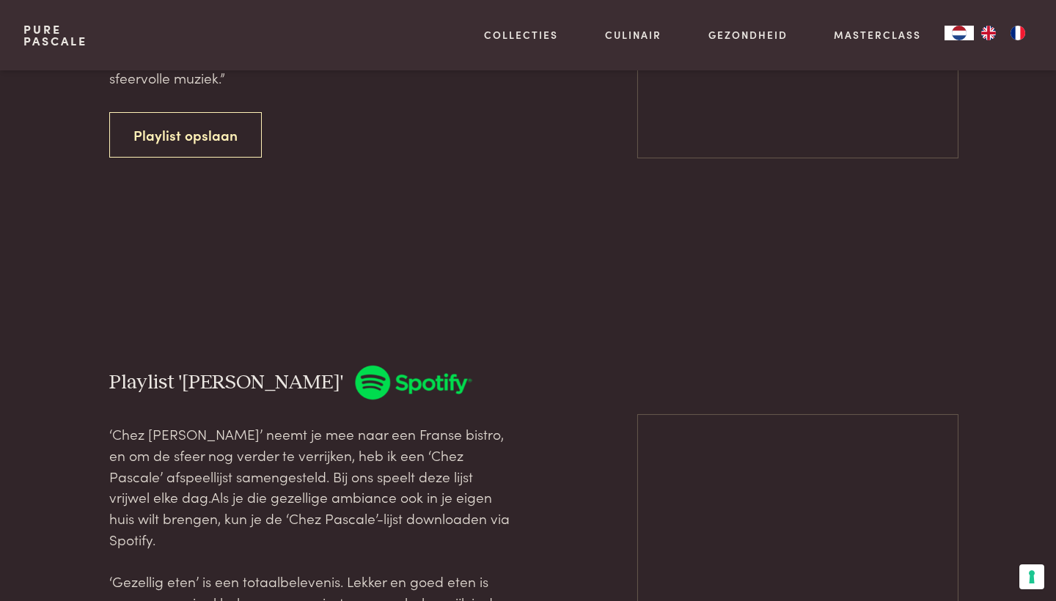
scroll to position [131, 0]
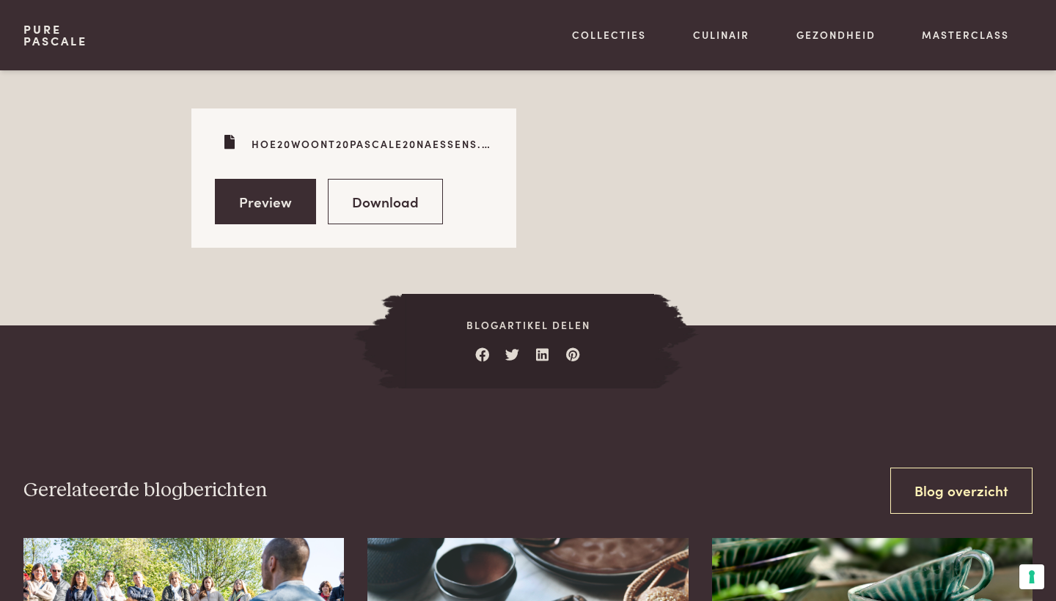
scroll to position [2410, 0]
click at [224, 178] on link "Preview" at bounding box center [265, 201] width 101 height 46
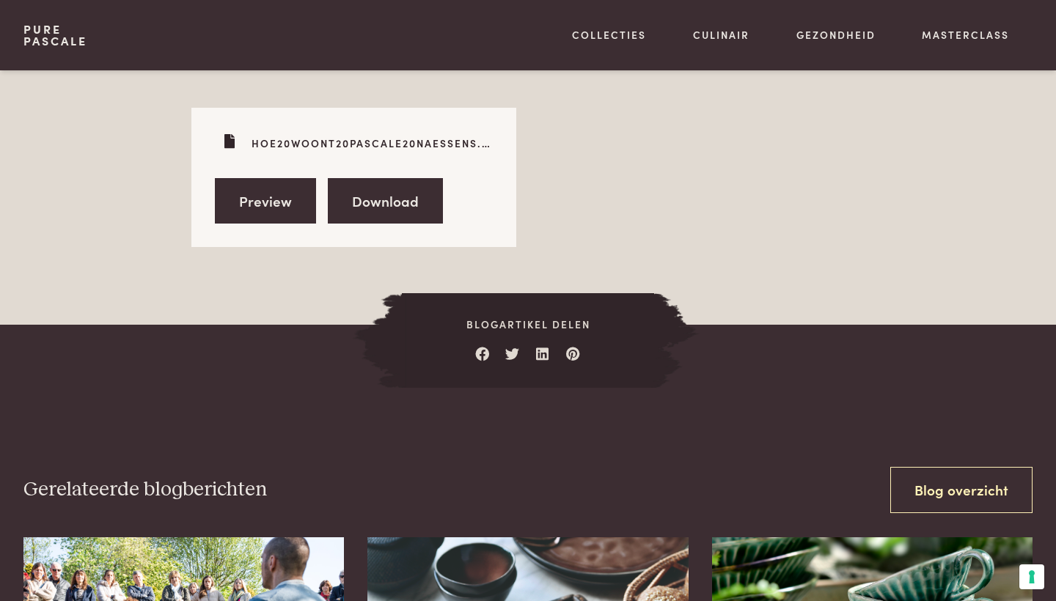
click at [389, 199] on link "Download" at bounding box center [385, 201] width 115 height 46
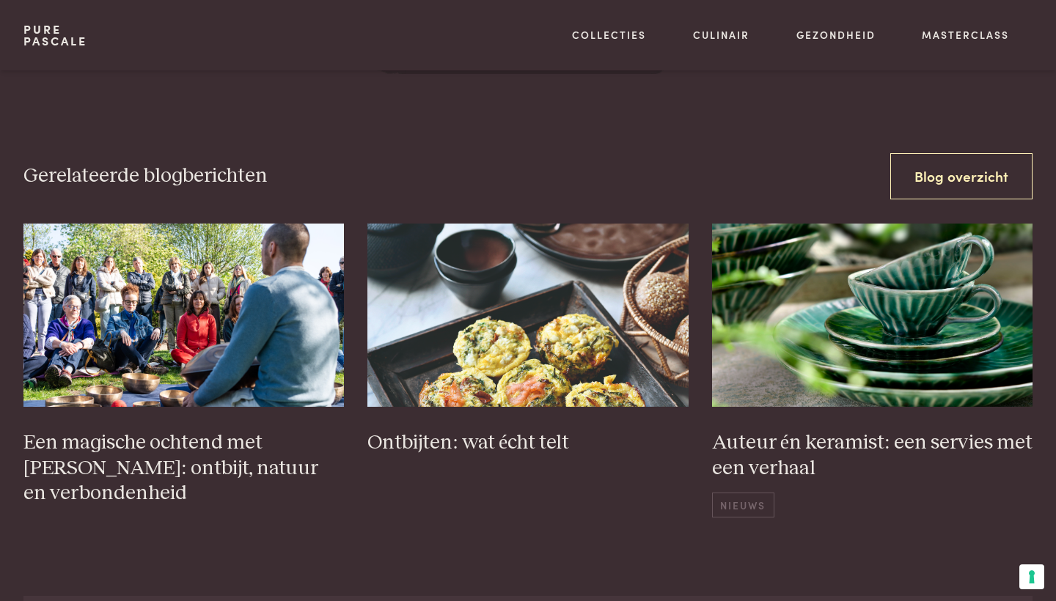
scroll to position [2725, 0]
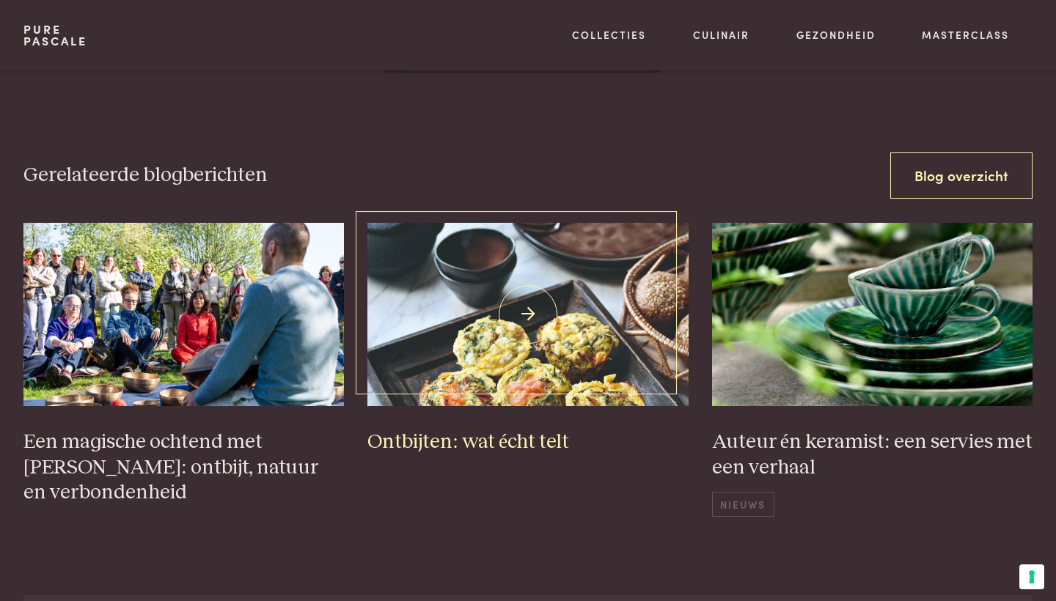
click at [525, 292] on img at bounding box center [527, 314] width 321 height 183
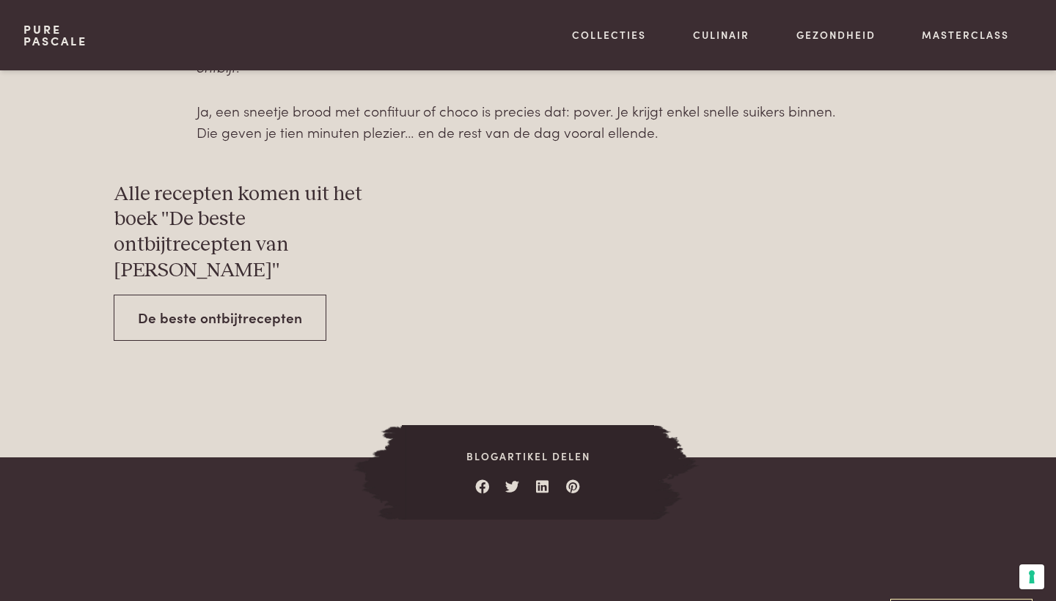
scroll to position [5204, 0]
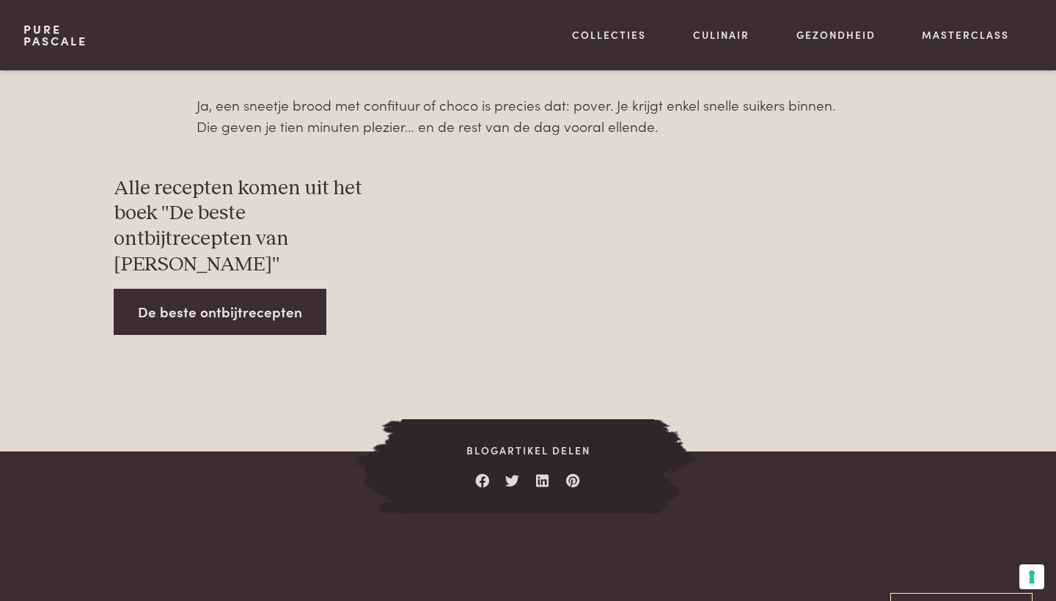
click at [242, 289] on link "De beste ontbijtrecepten" at bounding box center [220, 312] width 213 height 46
click at [303, 289] on link "De beste ontbijtrecepten" at bounding box center [220, 312] width 213 height 46
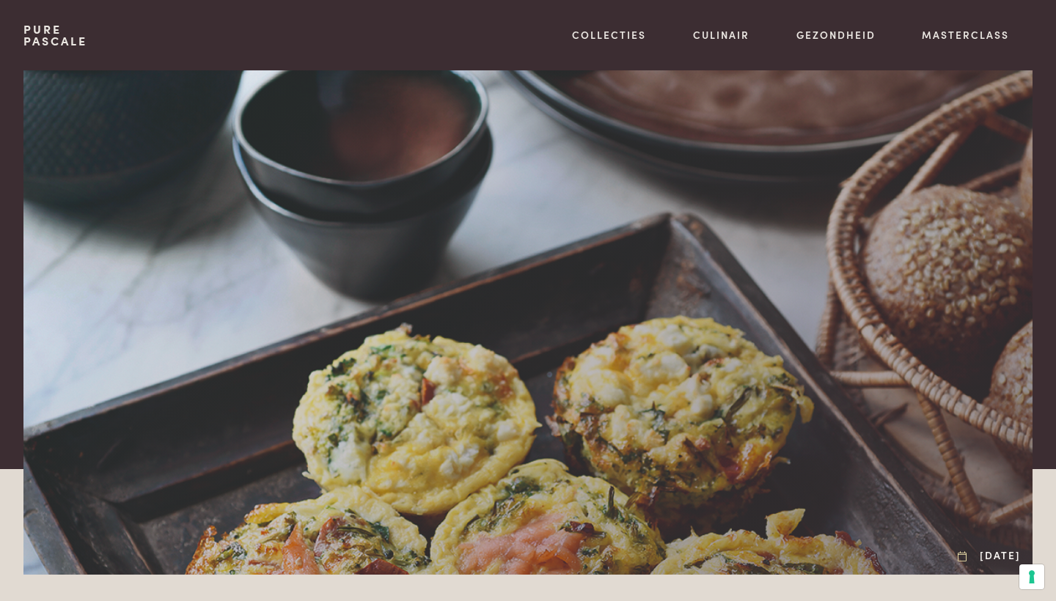
scroll to position [0, 0]
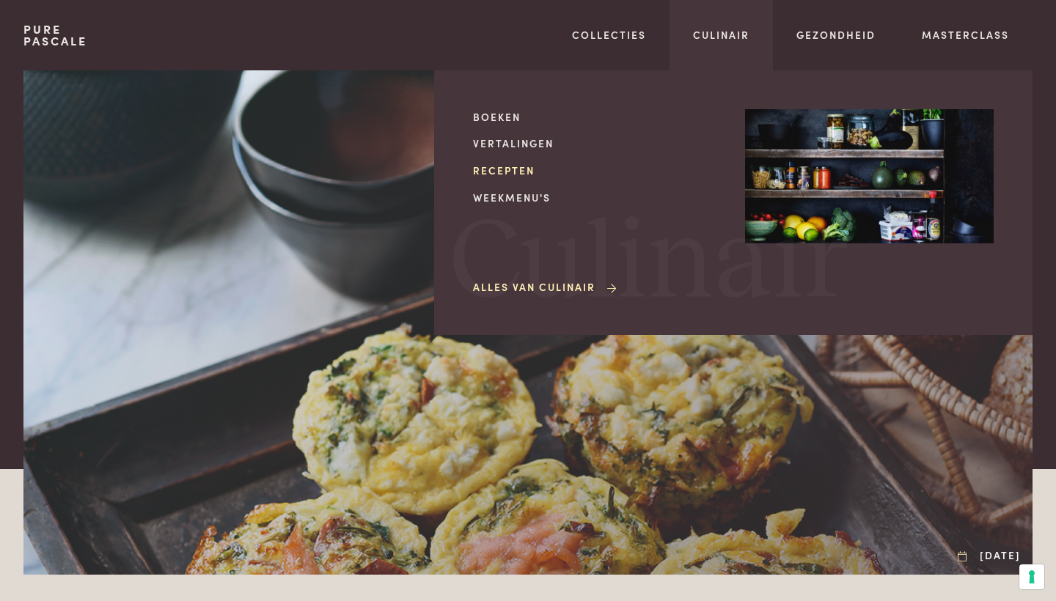
click at [527, 164] on link "Recepten" at bounding box center [597, 170] width 248 height 15
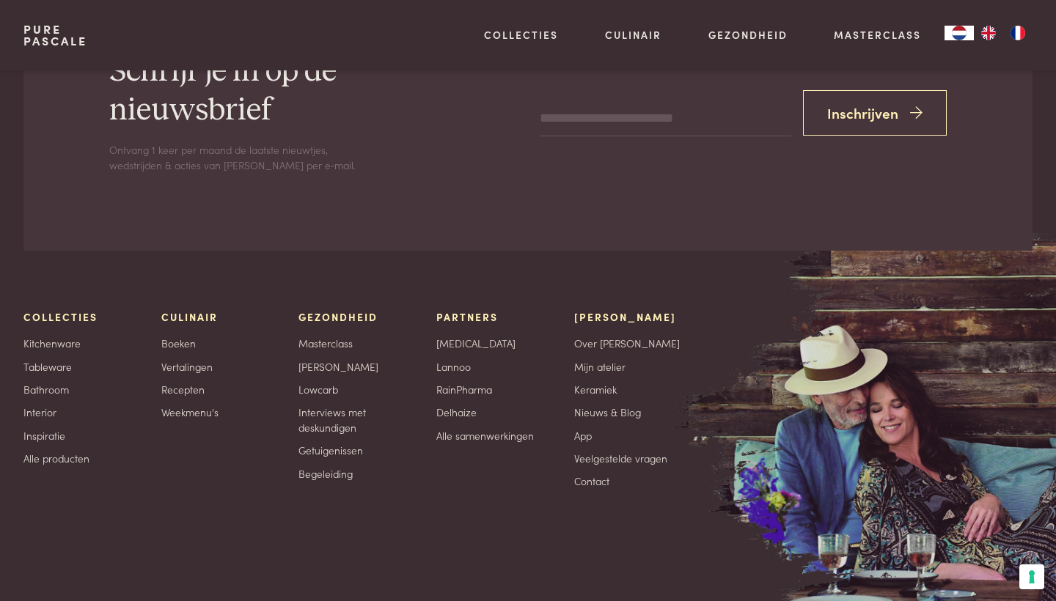
scroll to position [3107, 0]
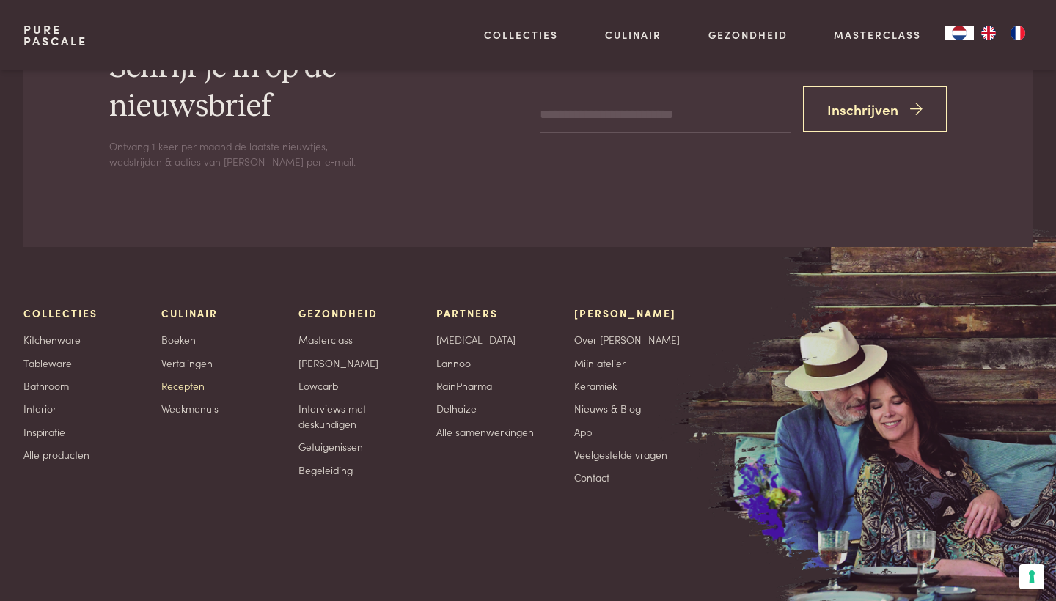
click at [180, 378] on link "Recepten" at bounding box center [182, 385] width 43 height 15
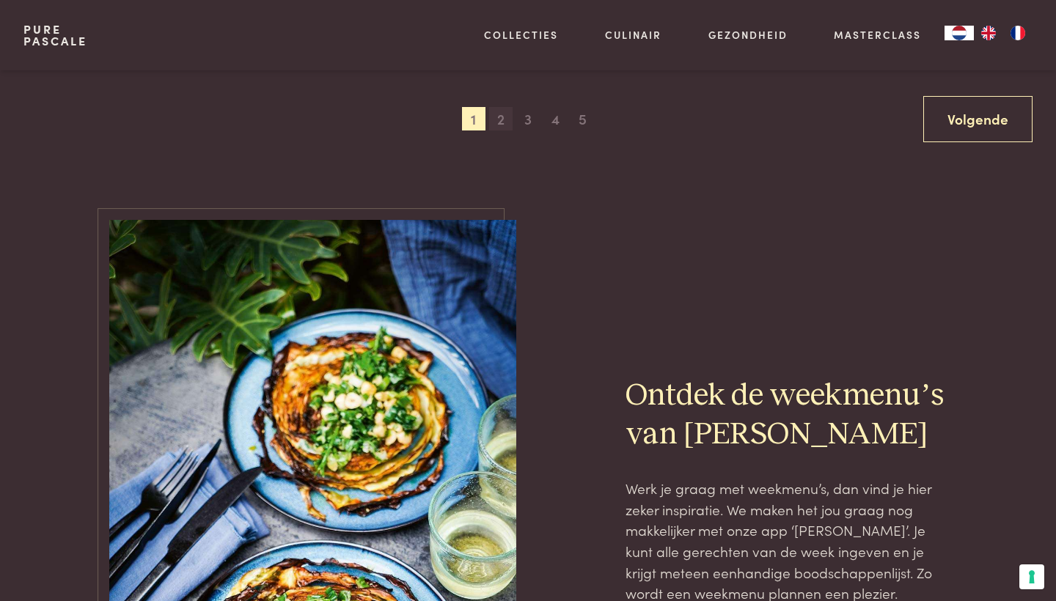
scroll to position [3045, 0]
click at [501, 118] on span "2" at bounding box center [500, 119] width 23 height 23
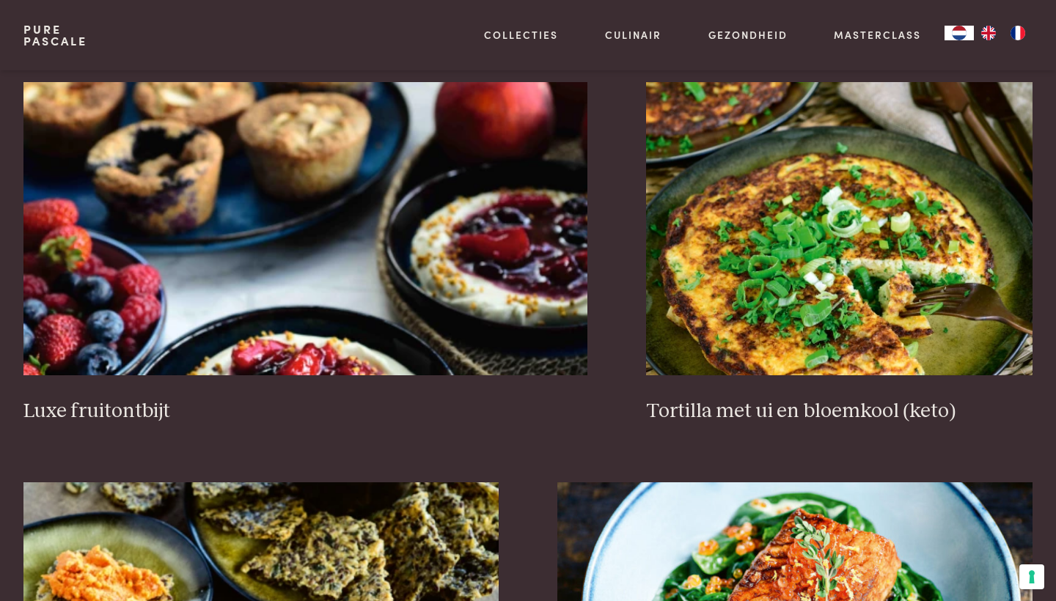
scroll to position [1410, 0]
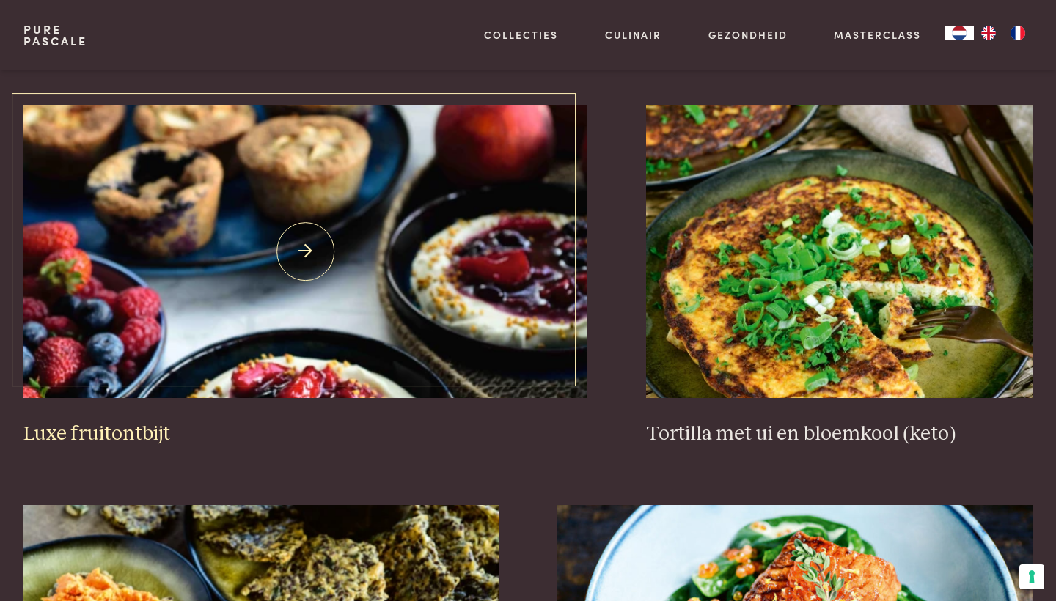
click at [124, 421] on h3 "Luxe fruitontbijt" at bounding box center [305, 434] width 564 height 26
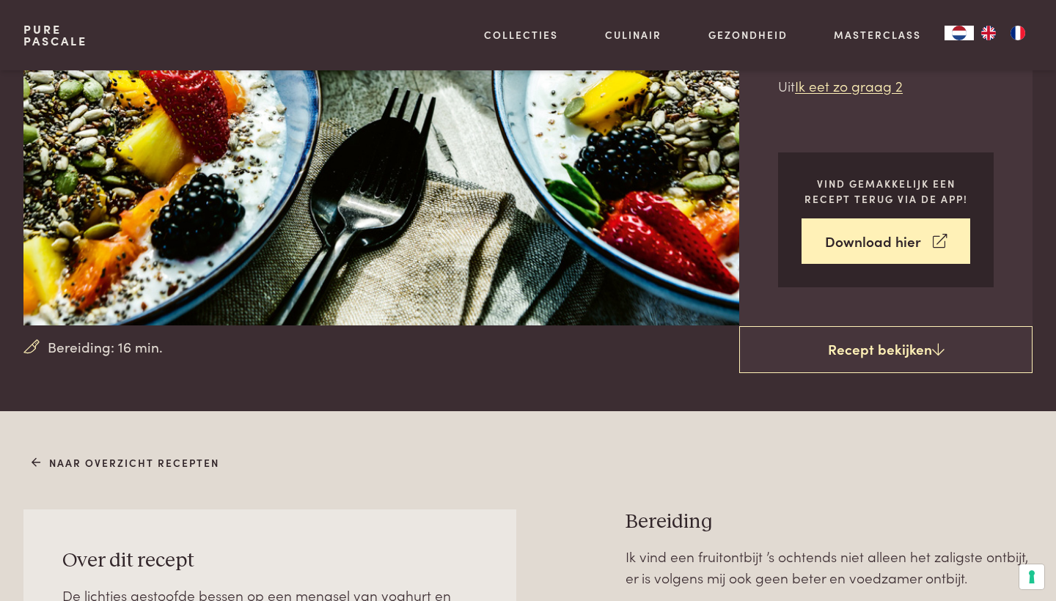
scroll to position [198, 0]
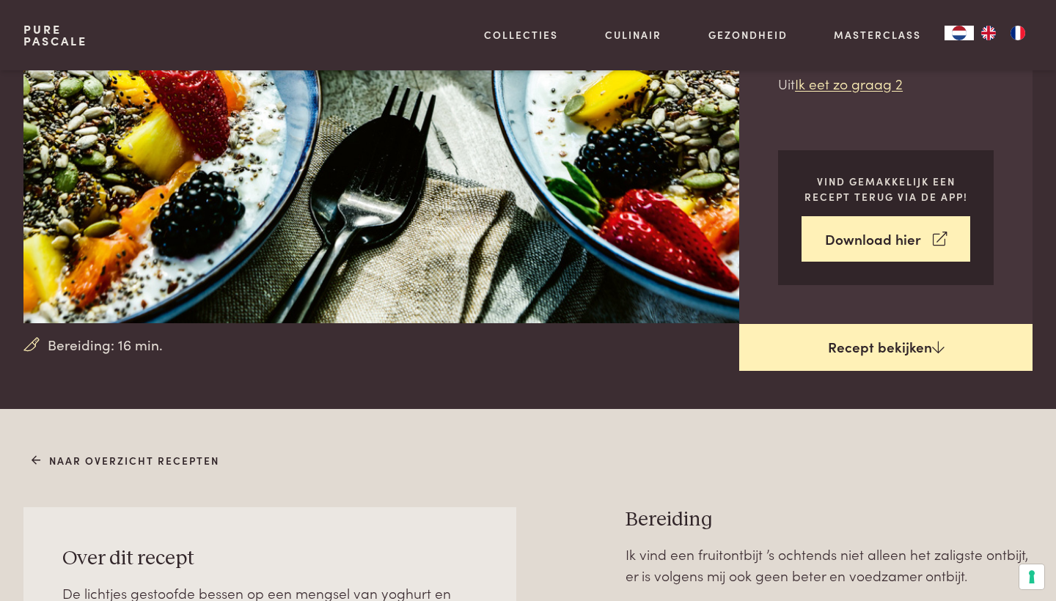
click at [833, 345] on link "Recept bekijken" at bounding box center [885, 347] width 293 height 47
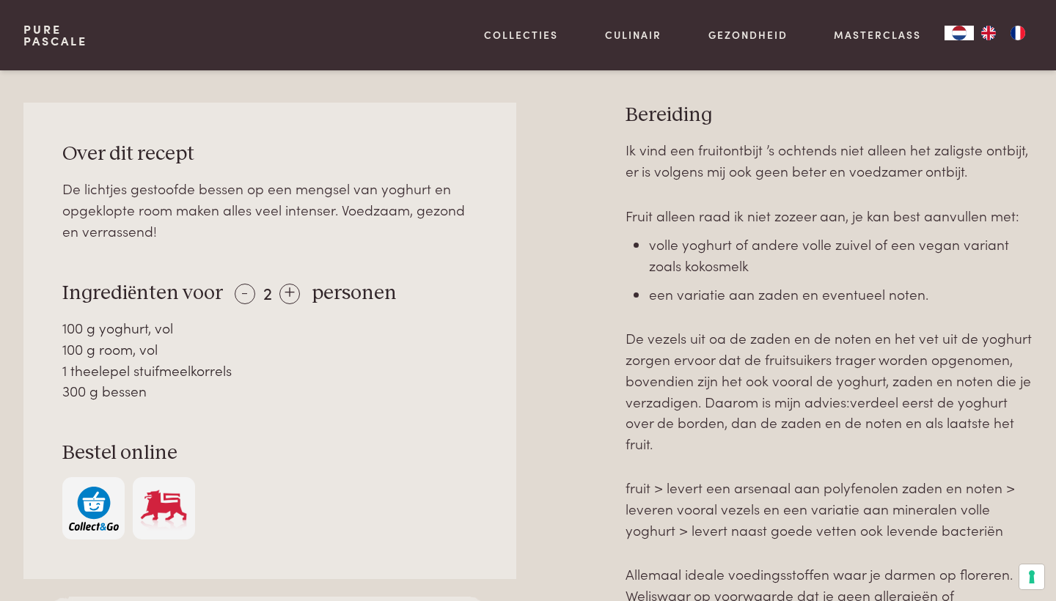
scroll to position [603, 0]
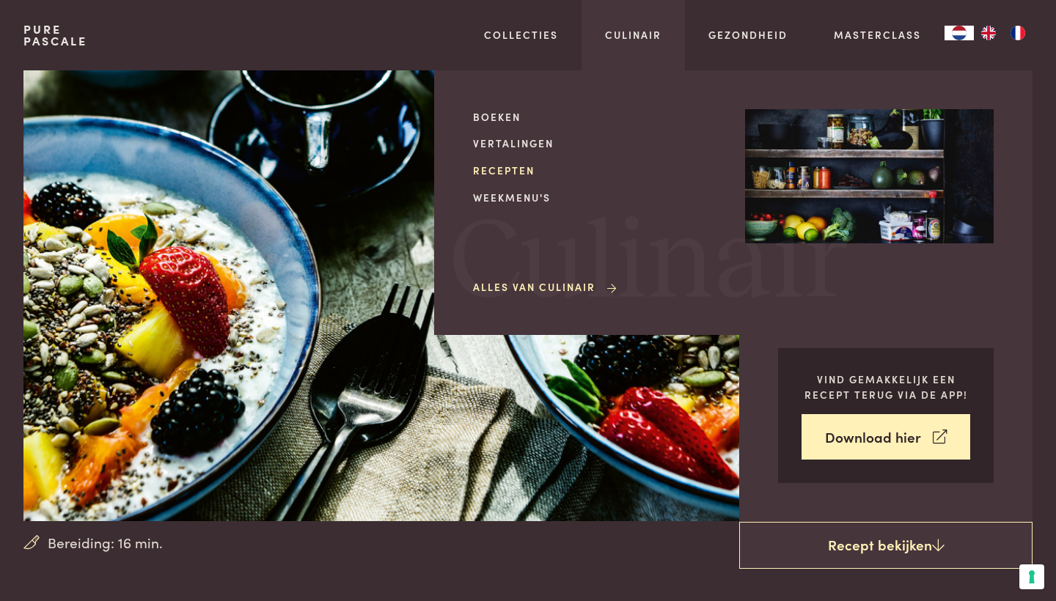
click at [523, 169] on link "Recepten" at bounding box center [597, 170] width 248 height 15
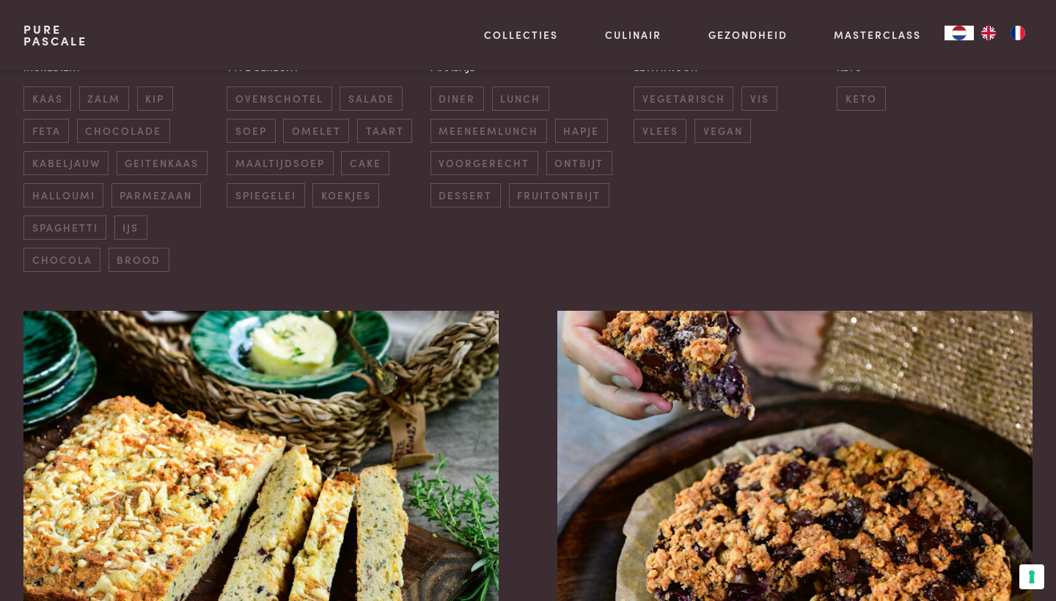
scroll to position [407, 0]
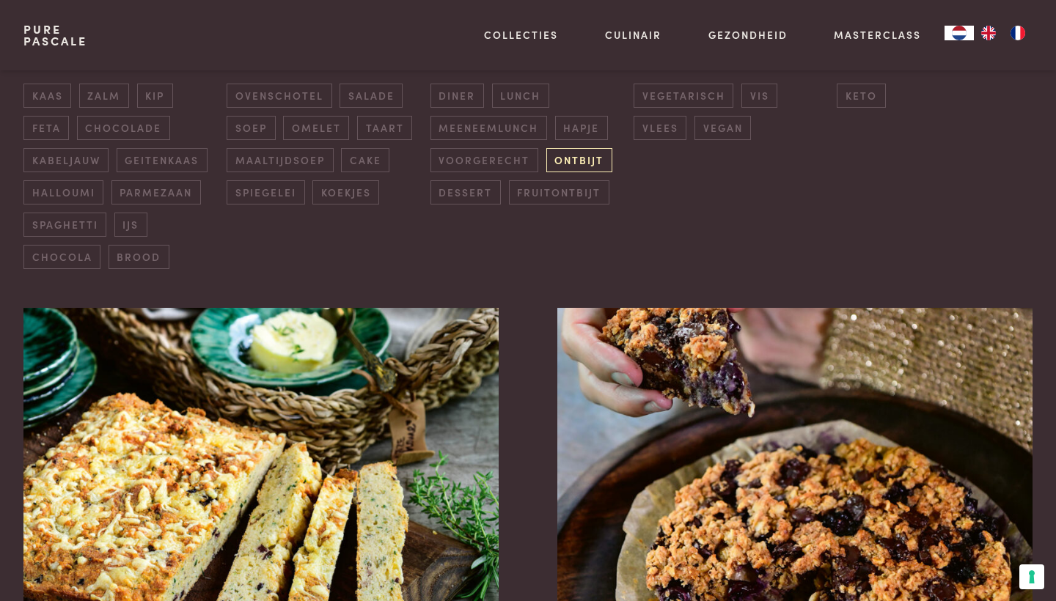
click at [580, 152] on span "ontbijt" at bounding box center [579, 160] width 66 height 24
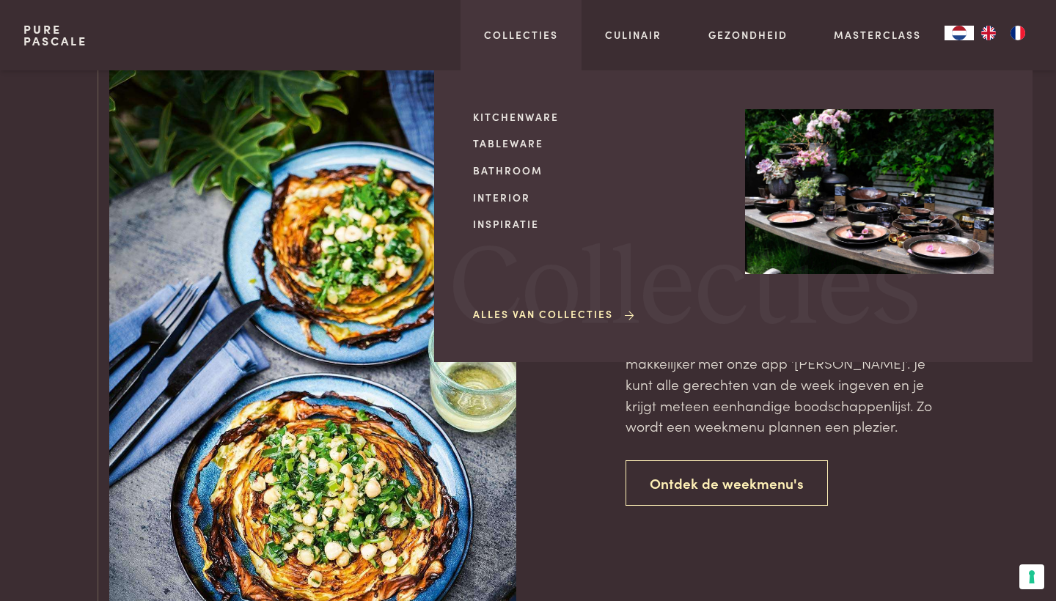
scroll to position [3214, 0]
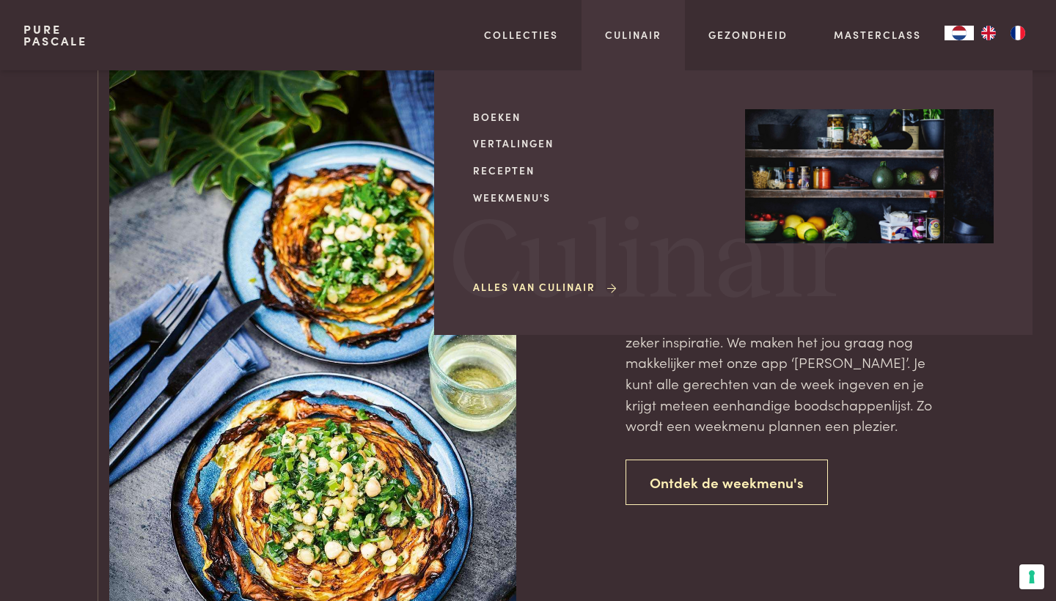
click at [523, 284] on link "Alles van Culinair" at bounding box center [546, 286] width 146 height 15
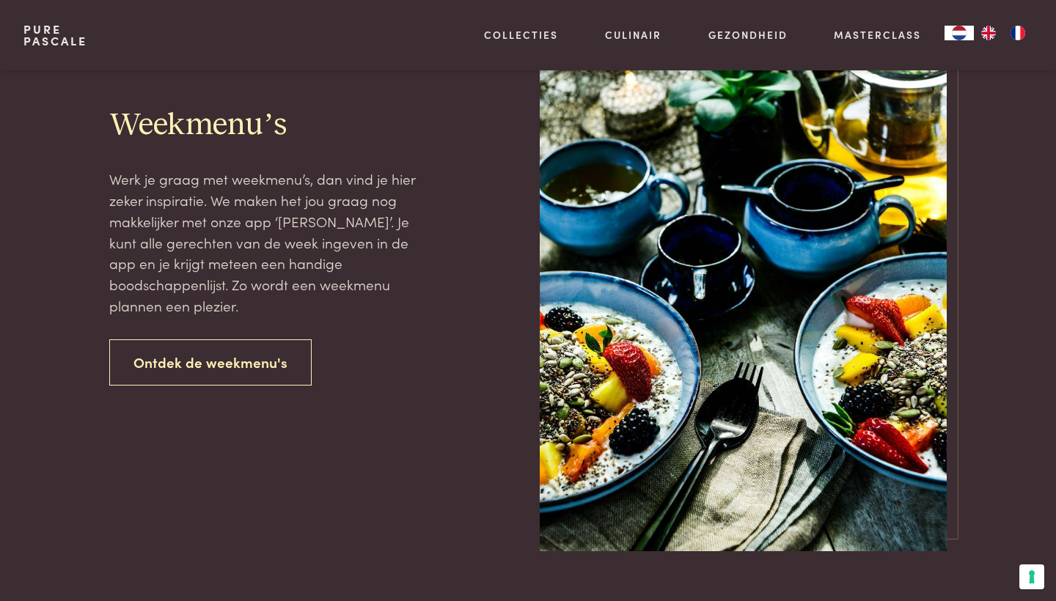
scroll to position [1847, 0]
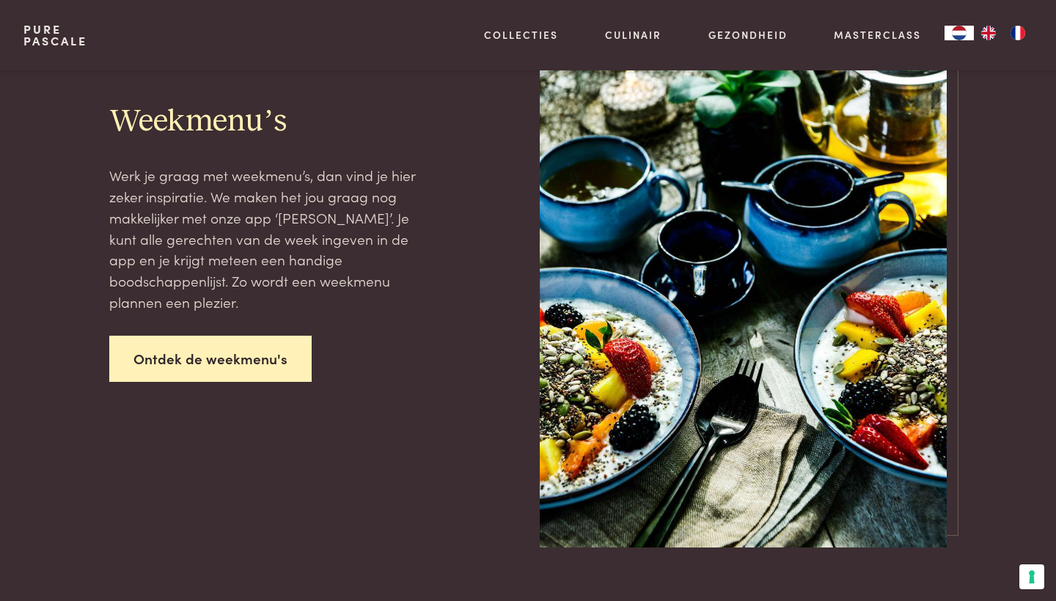
click at [276, 359] on link "Ontdek de weekmenu's" at bounding box center [210, 359] width 202 height 46
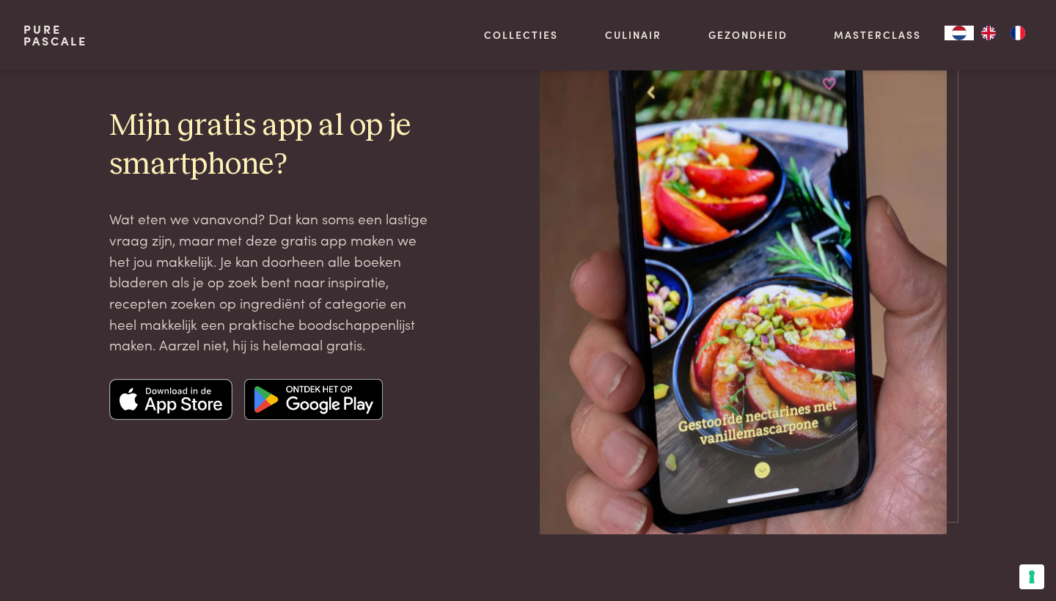
scroll to position [1995, 0]
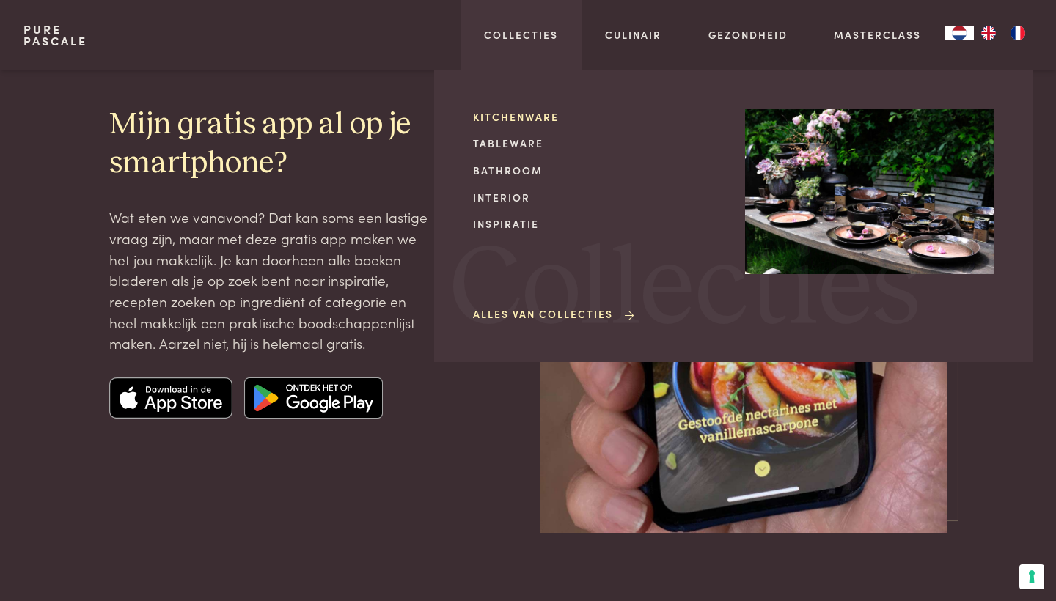
click at [507, 116] on link "Kitchenware" at bounding box center [597, 116] width 248 height 15
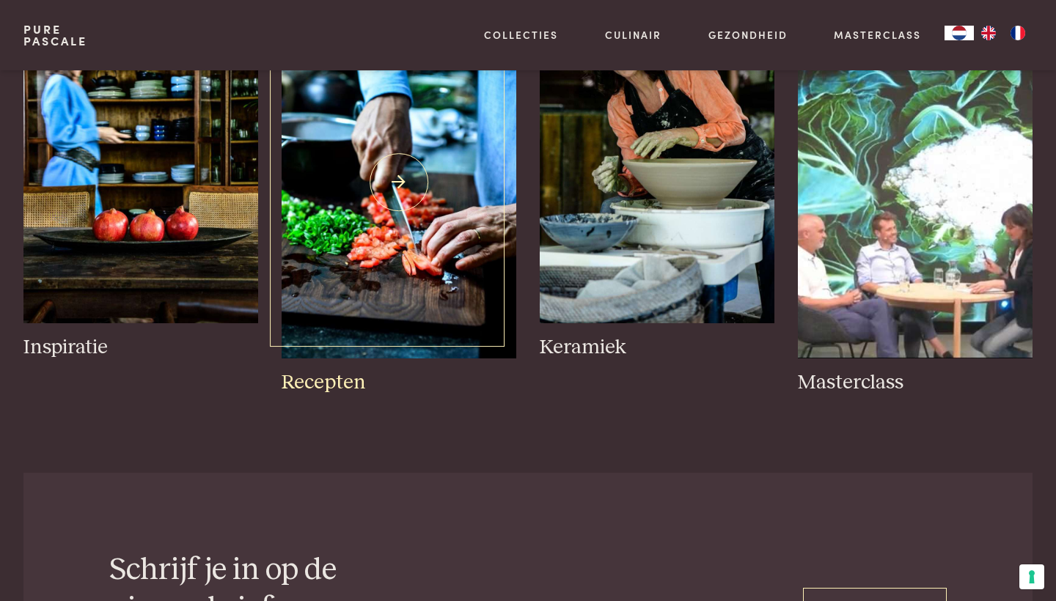
scroll to position [744, 0]
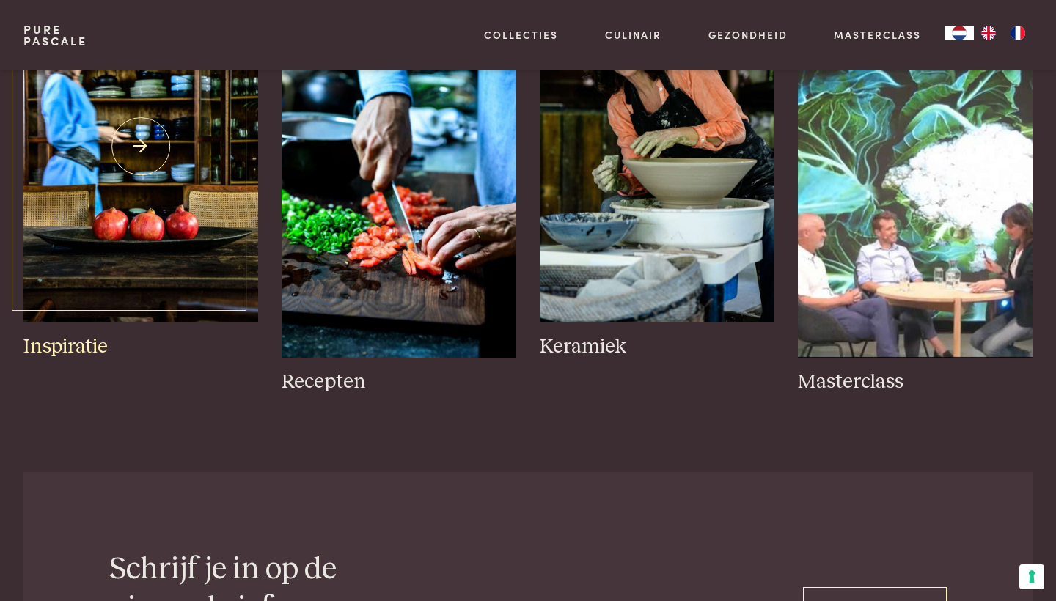
click at [128, 182] on img at bounding box center [140, 147] width 235 height 352
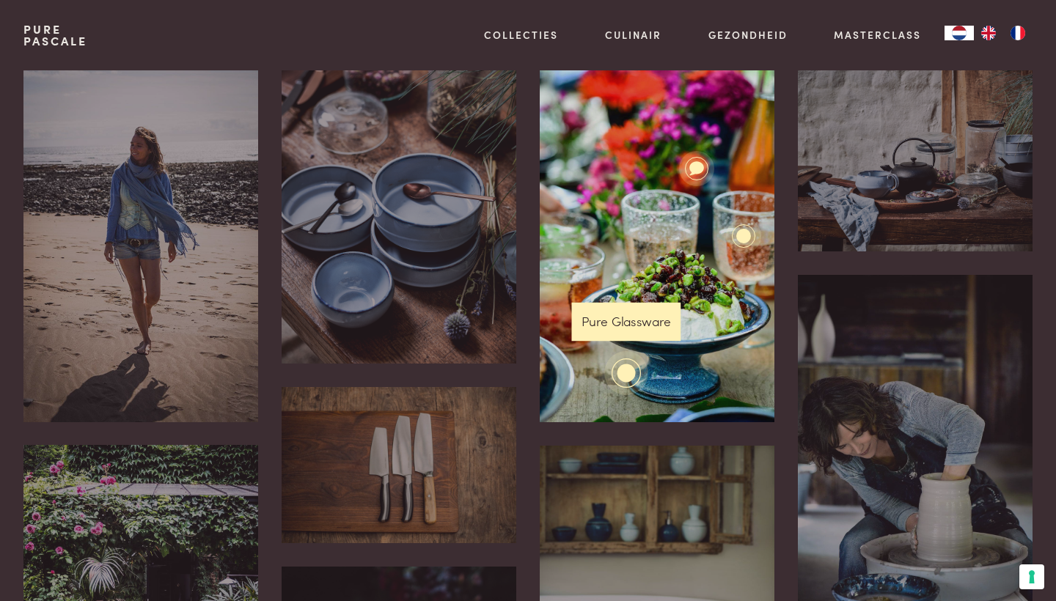
click at [630, 375] on div at bounding box center [626, 373] width 19 height 19
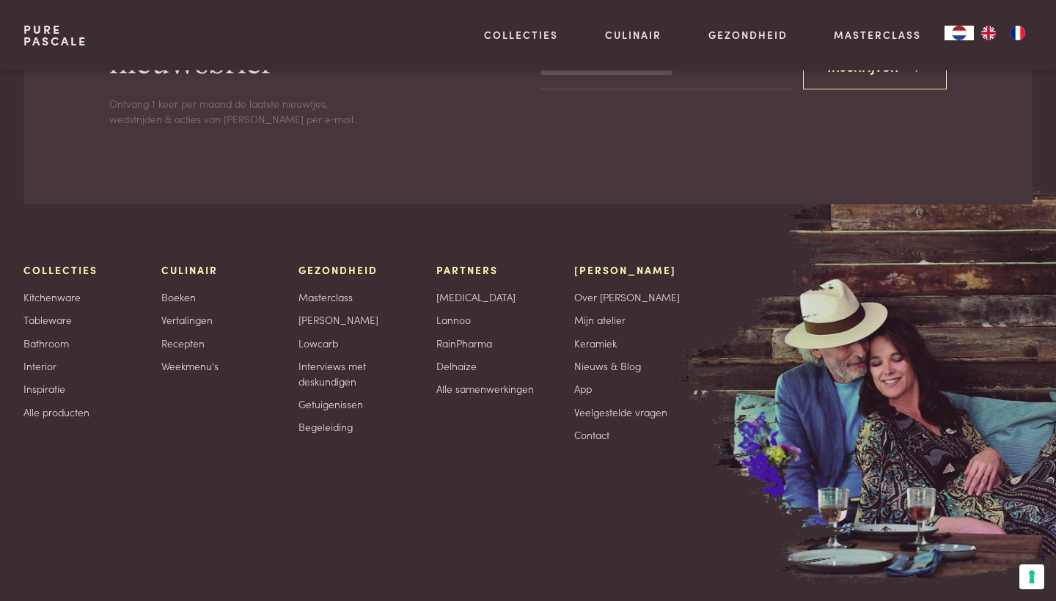
scroll to position [3013, 0]
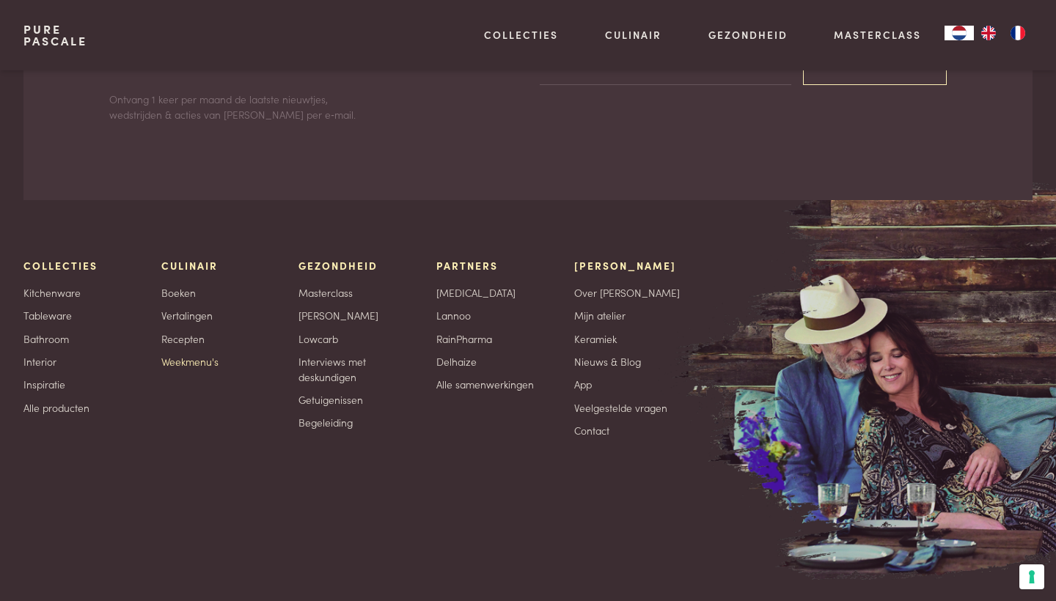
click at [177, 358] on link "Weekmenu's" at bounding box center [189, 361] width 57 height 15
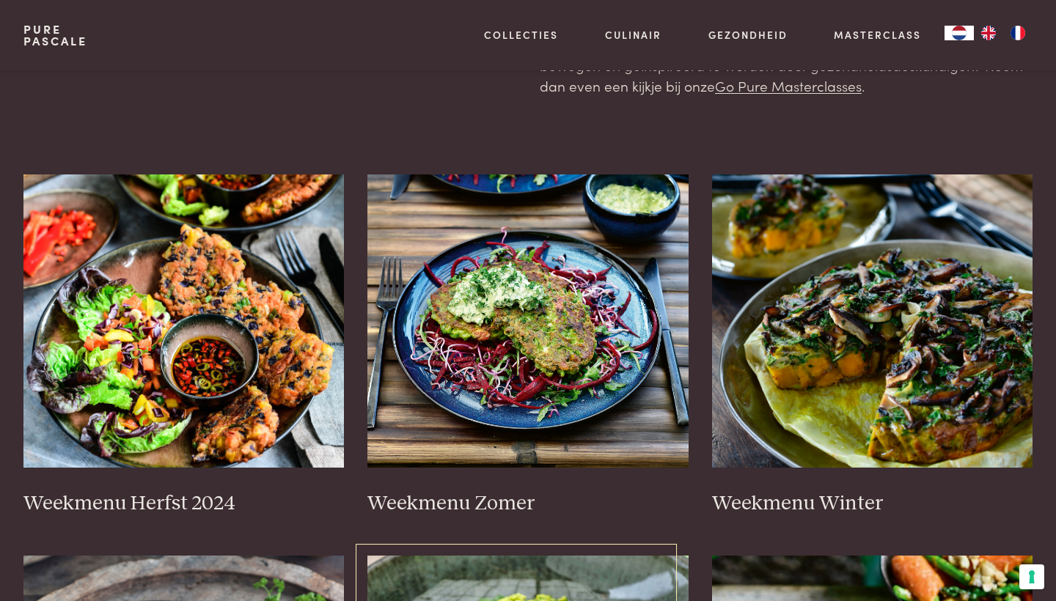
scroll to position [207, 0]
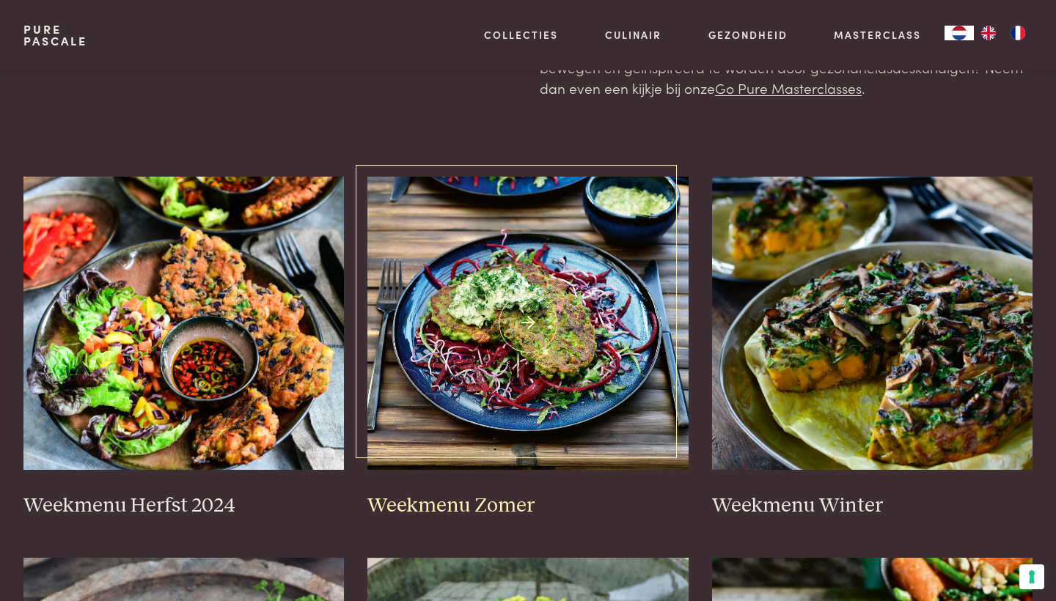
click at [459, 501] on h3 "Weekmenu Zomer" at bounding box center [527, 506] width 321 height 26
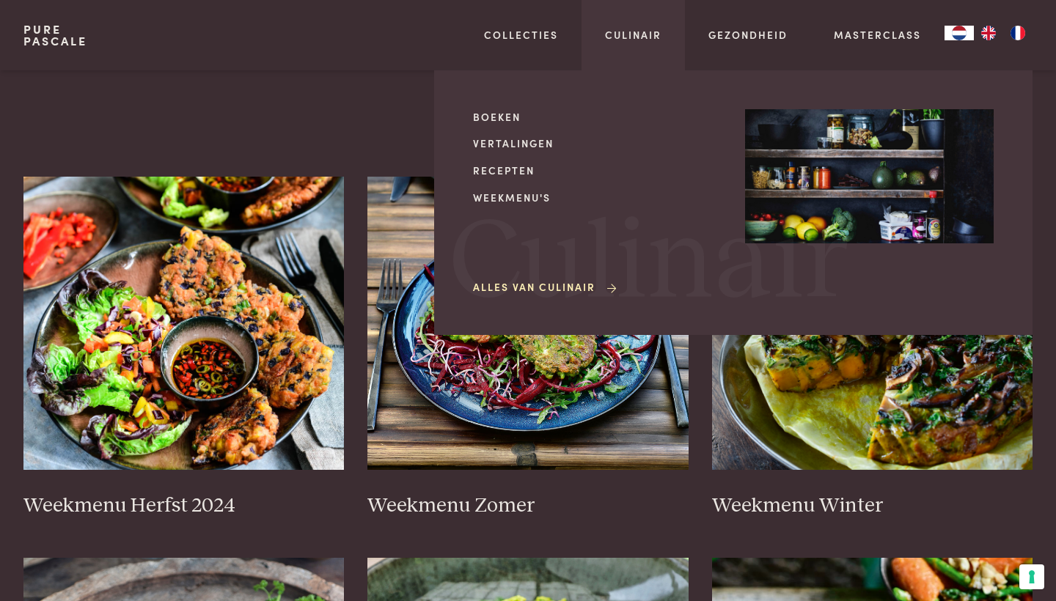
click at [512, 283] on link "Alles van Culinair" at bounding box center [546, 286] width 146 height 15
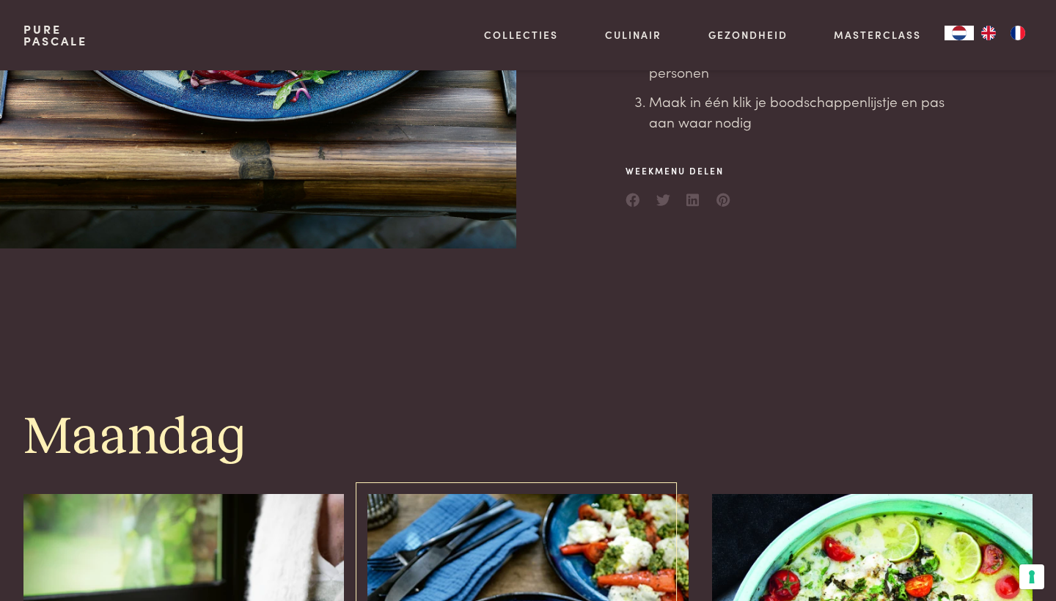
scroll to position [443, 0]
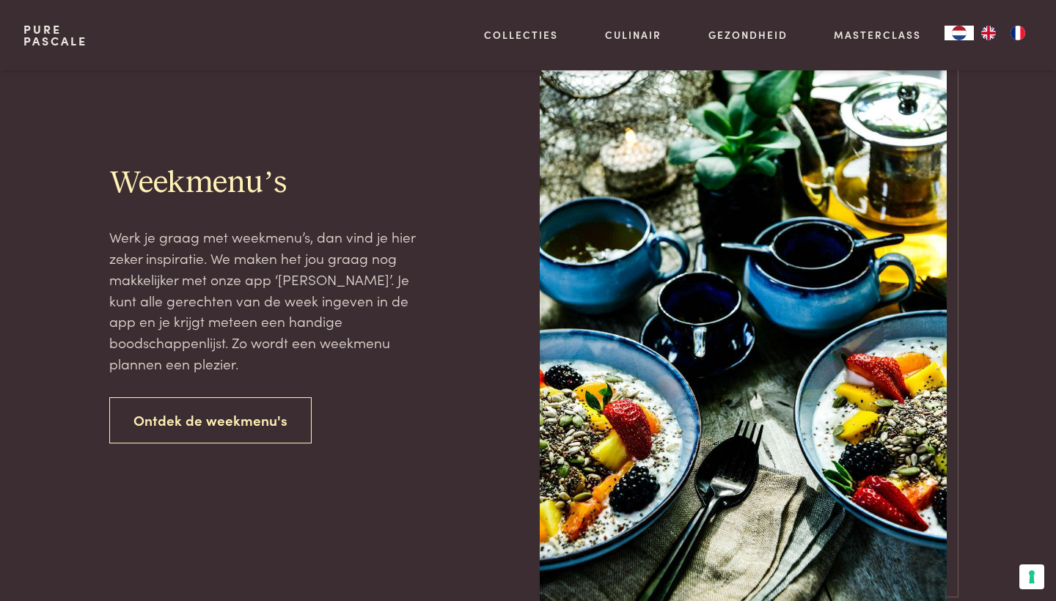
scroll to position [1786, 0]
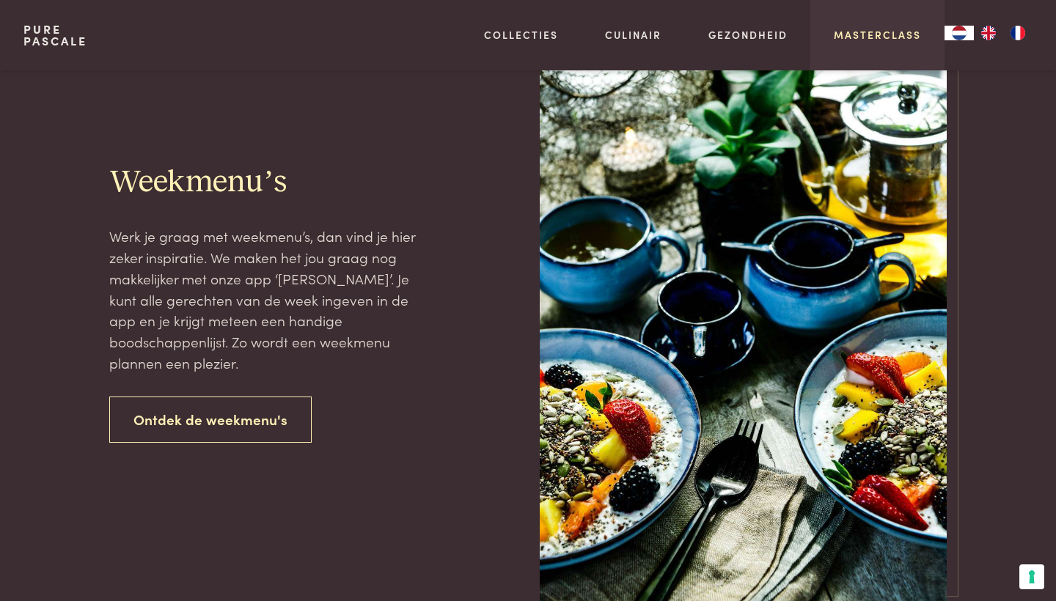
click at [893, 31] on link "Masterclass" at bounding box center [876, 34] width 87 height 15
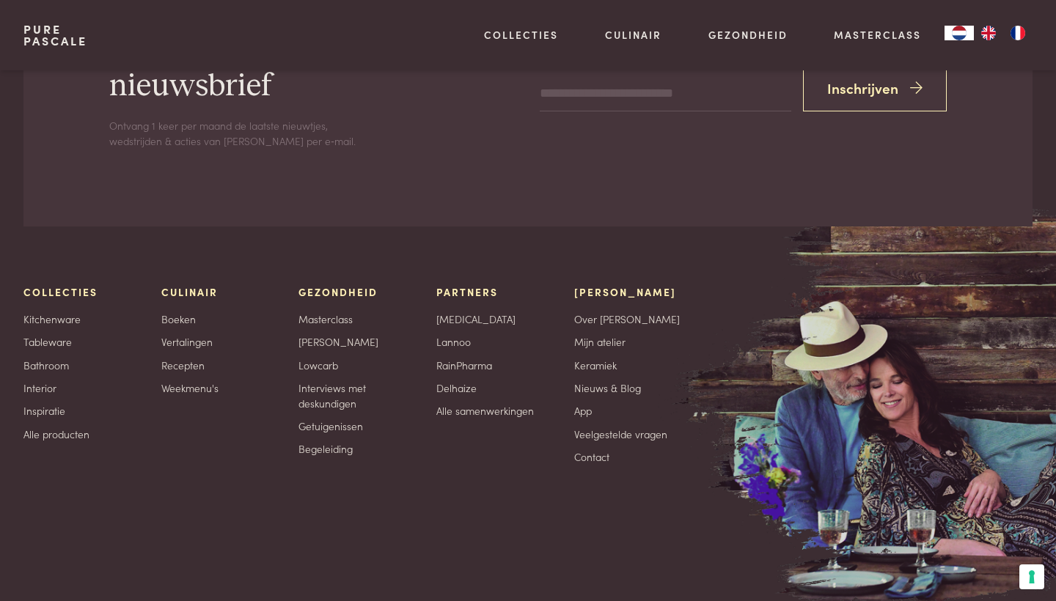
scroll to position [5003, 0]
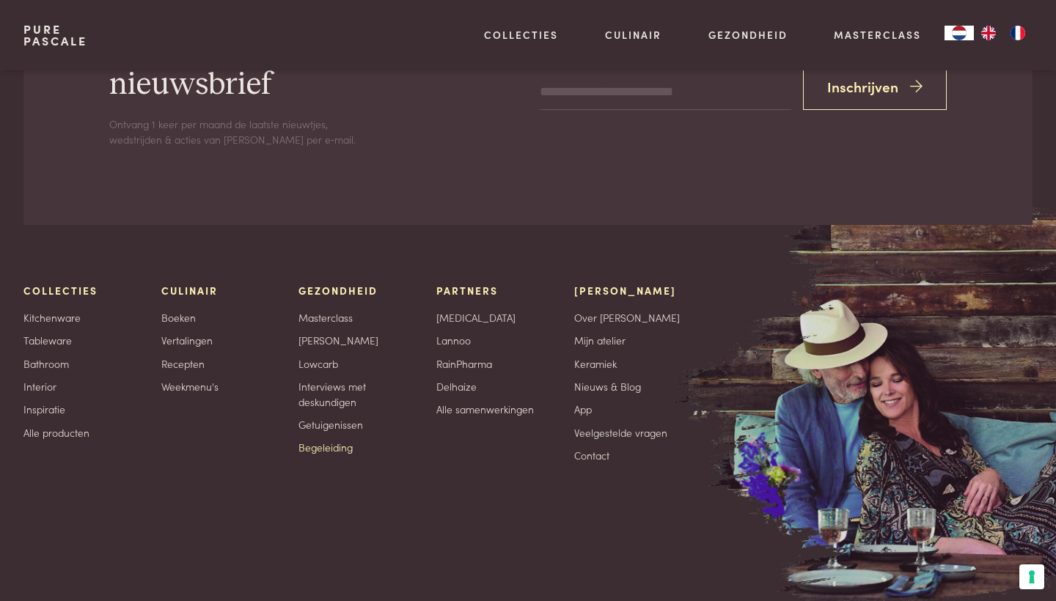
click at [334, 440] on link "Begeleiding" at bounding box center [325, 447] width 54 height 15
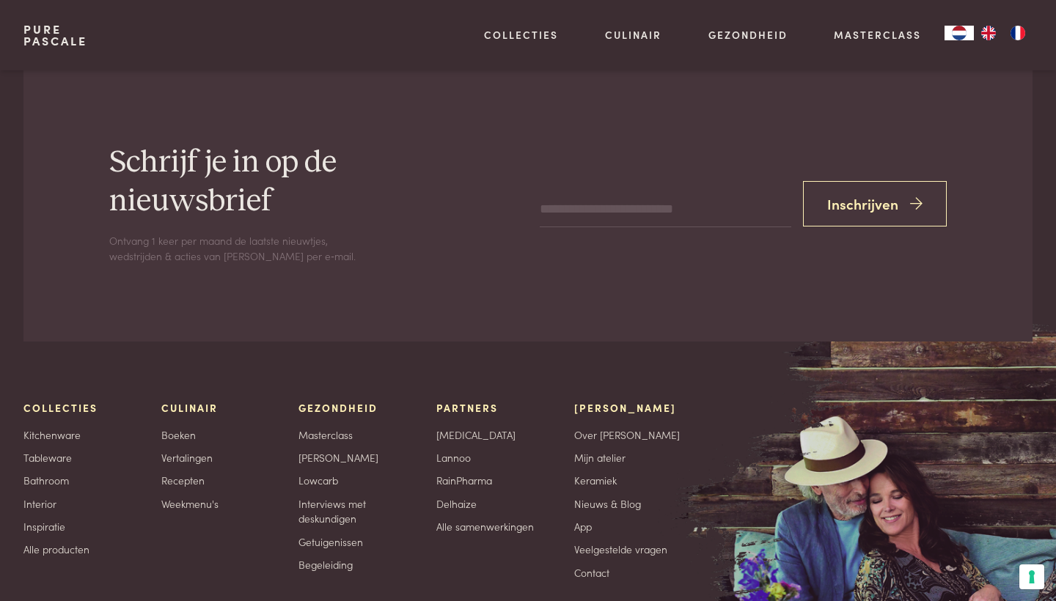
scroll to position [2088, 0]
click at [333, 449] on link "[PERSON_NAME]" at bounding box center [338, 456] width 80 height 15
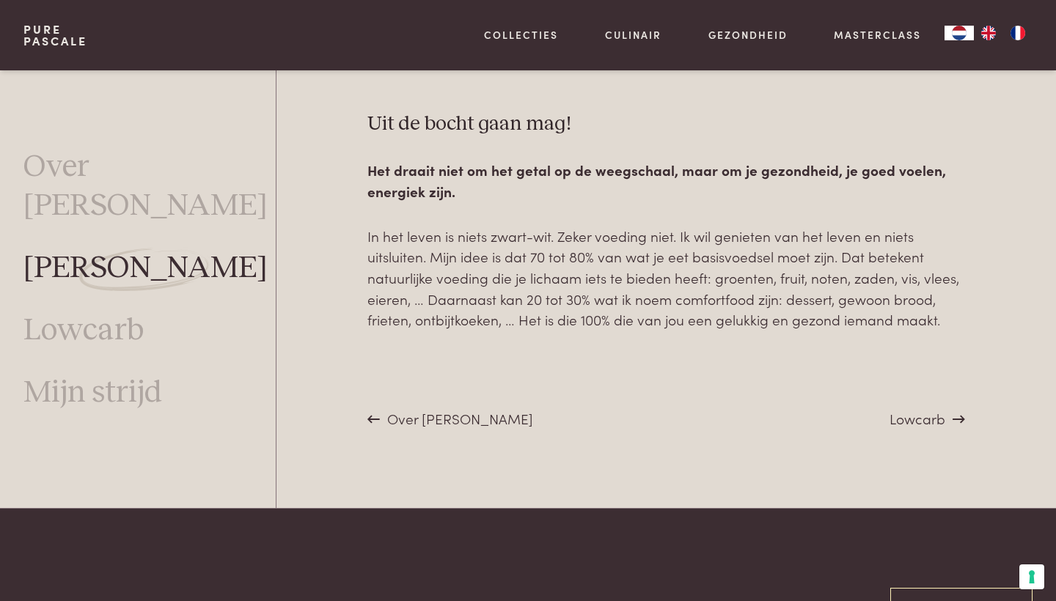
scroll to position [5432, 0]
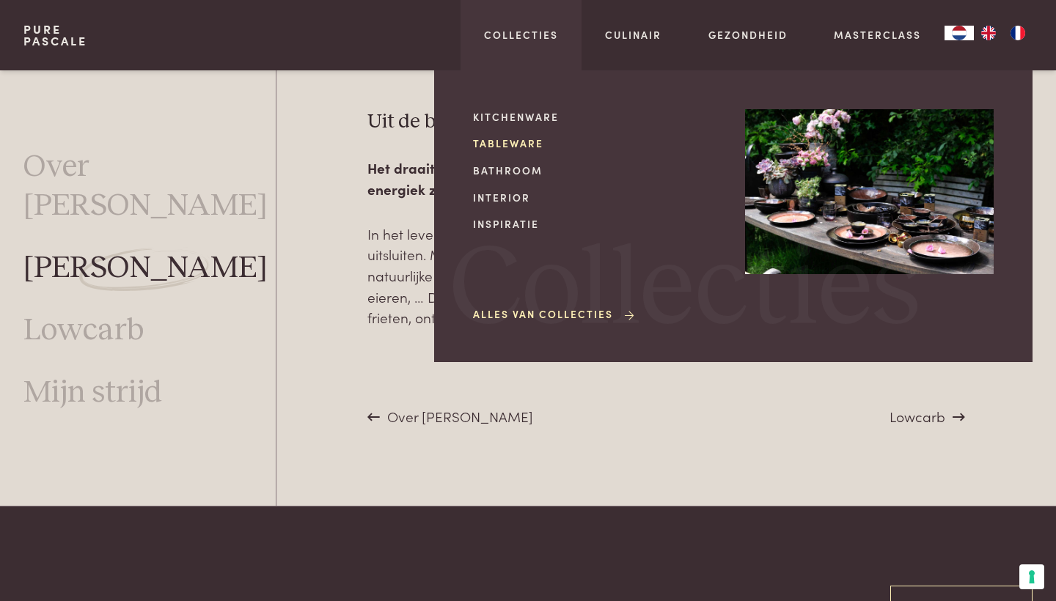
click at [512, 147] on link "Tableware" at bounding box center [597, 143] width 248 height 15
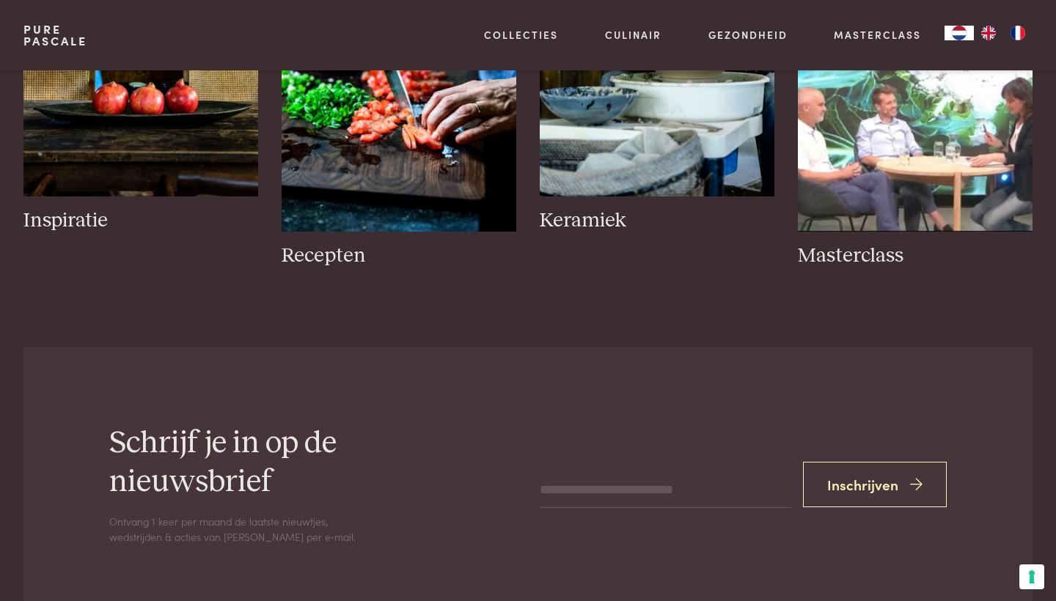
scroll to position [1669, 0]
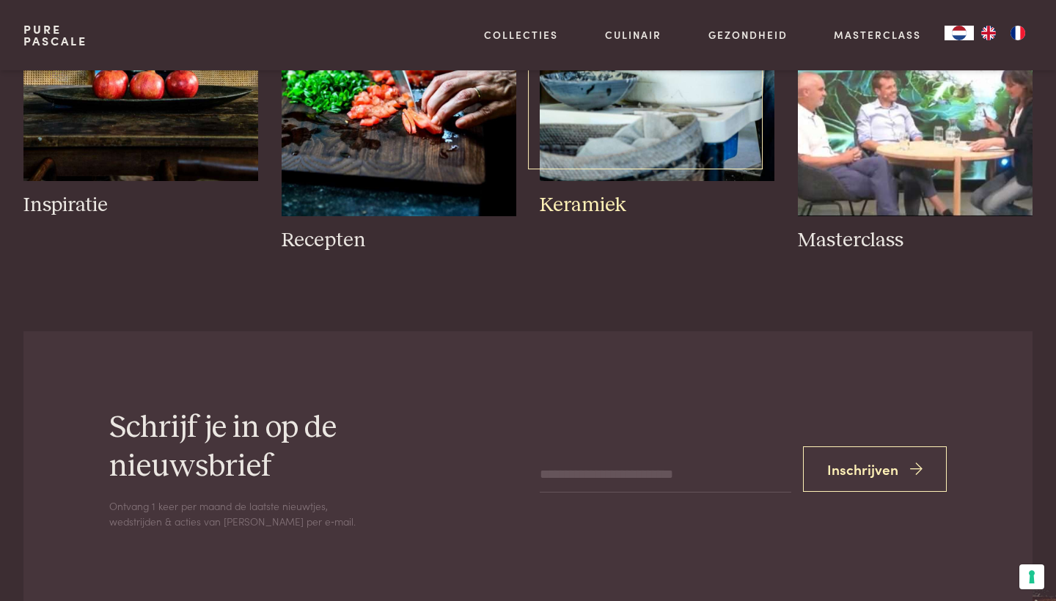
click at [600, 201] on h3 "Keramiek" at bounding box center [657, 206] width 235 height 26
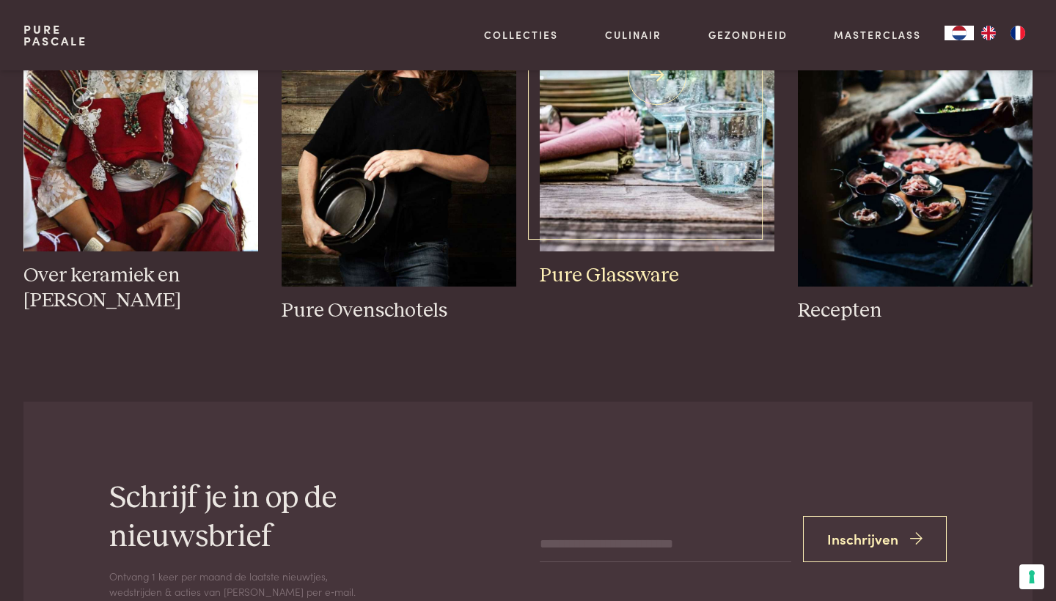
scroll to position [2751, 0]
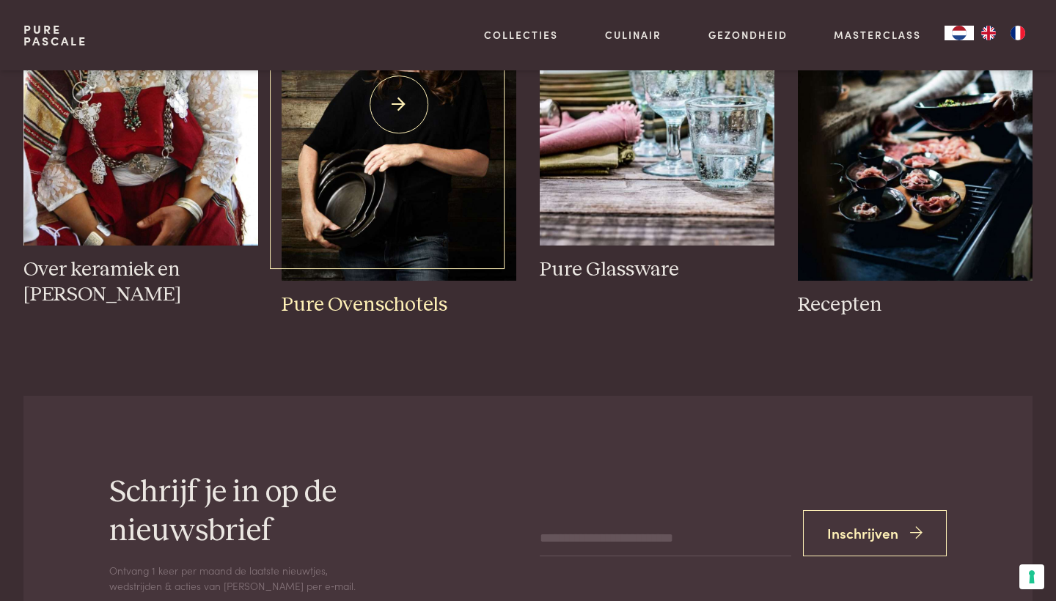
click at [378, 292] on h3 "Pure Ovenschotels" at bounding box center [398, 305] width 235 height 26
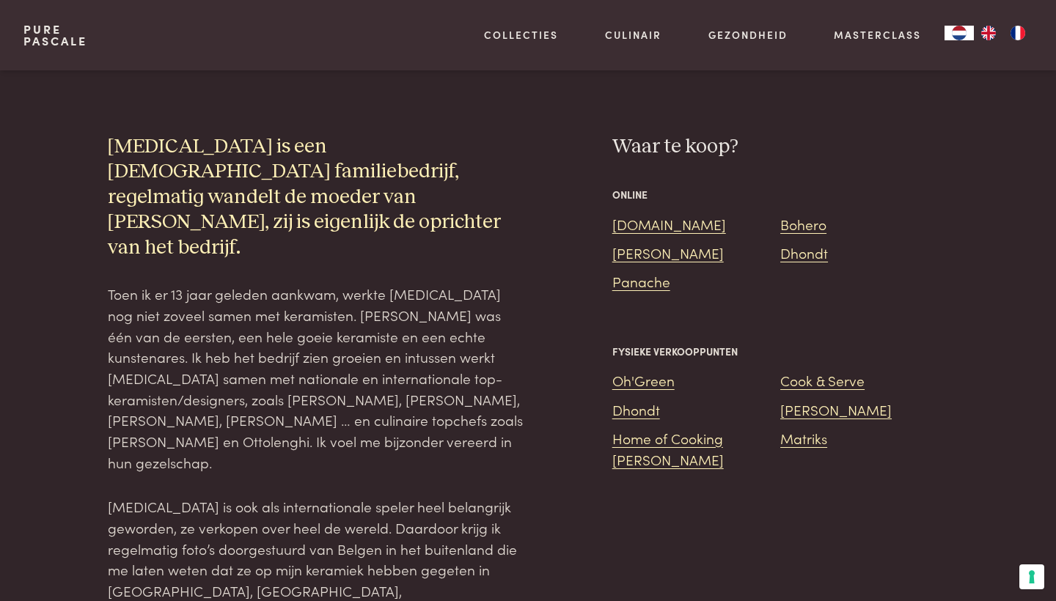
scroll to position [1355, 0]
click at [644, 270] on link "Panache" at bounding box center [641, 280] width 58 height 20
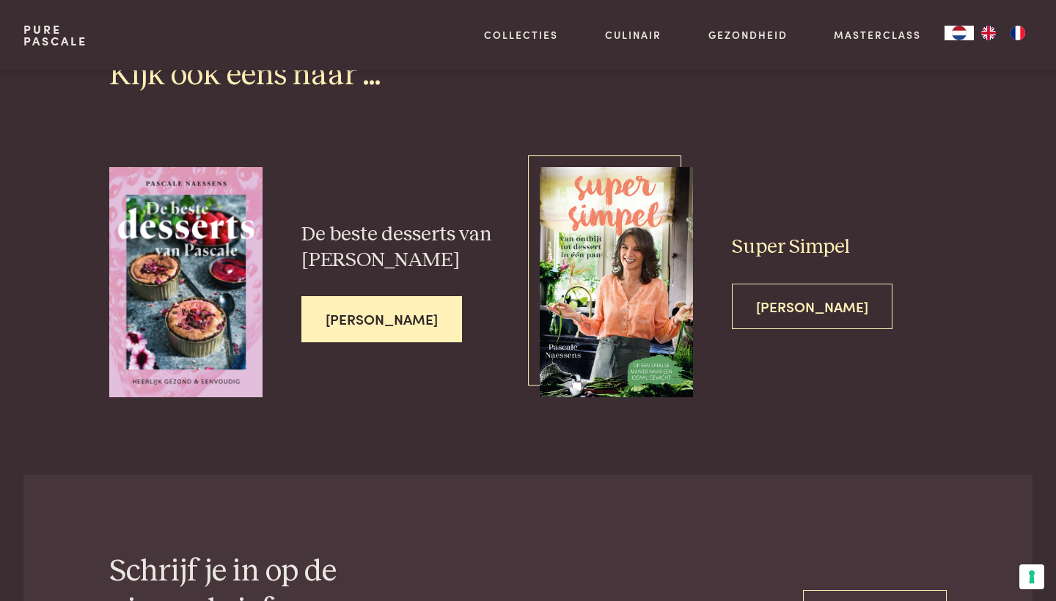
scroll to position [2614, 0]
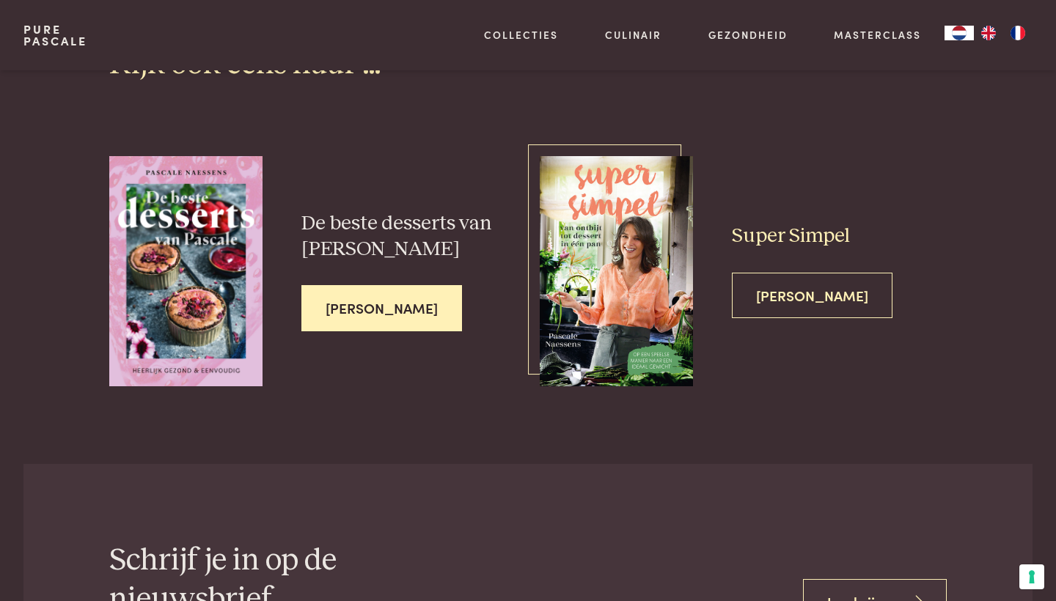
click at [807, 273] on span "[PERSON_NAME]" at bounding box center [812, 296] width 161 height 46
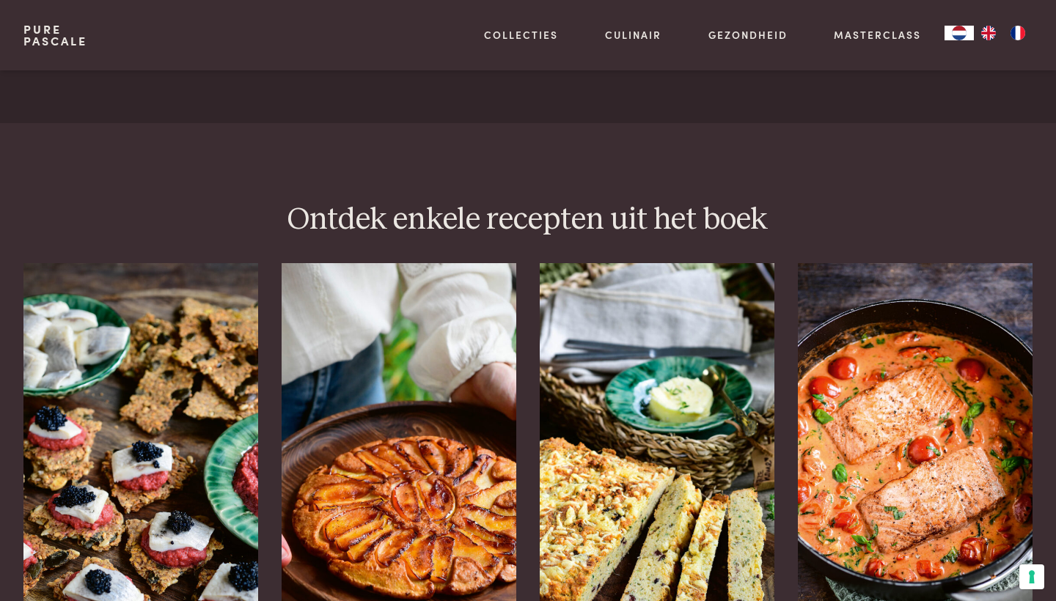
scroll to position [1607, 0]
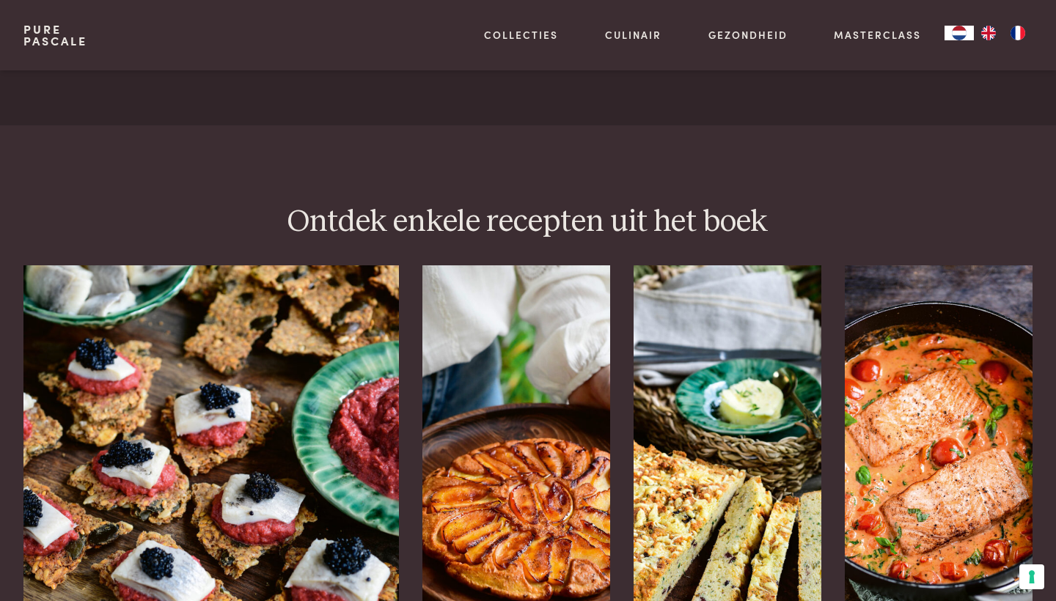
click at [171, 490] on img at bounding box center [210, 436] width 375 height 342
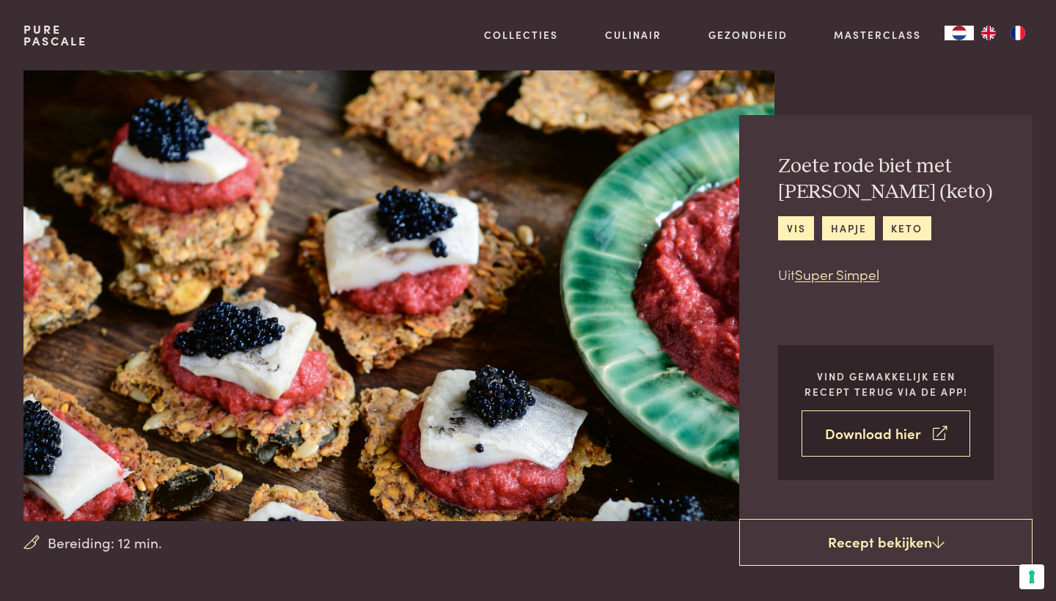
click at [812, 451] on link "Download hier" at bounding box center [885, 433] width 169 height 46
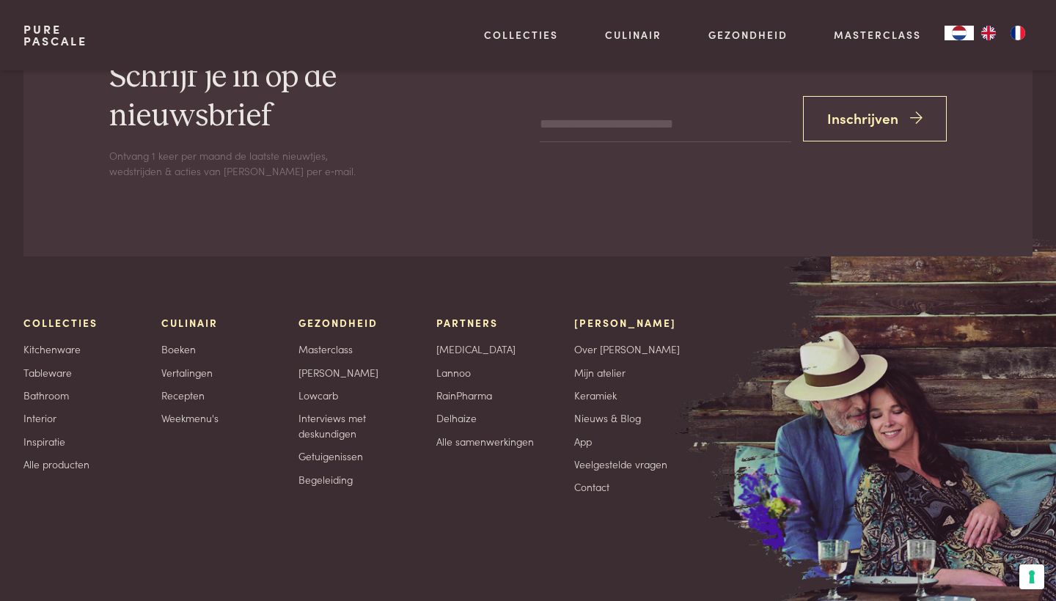
scroll to position [2205, 0]
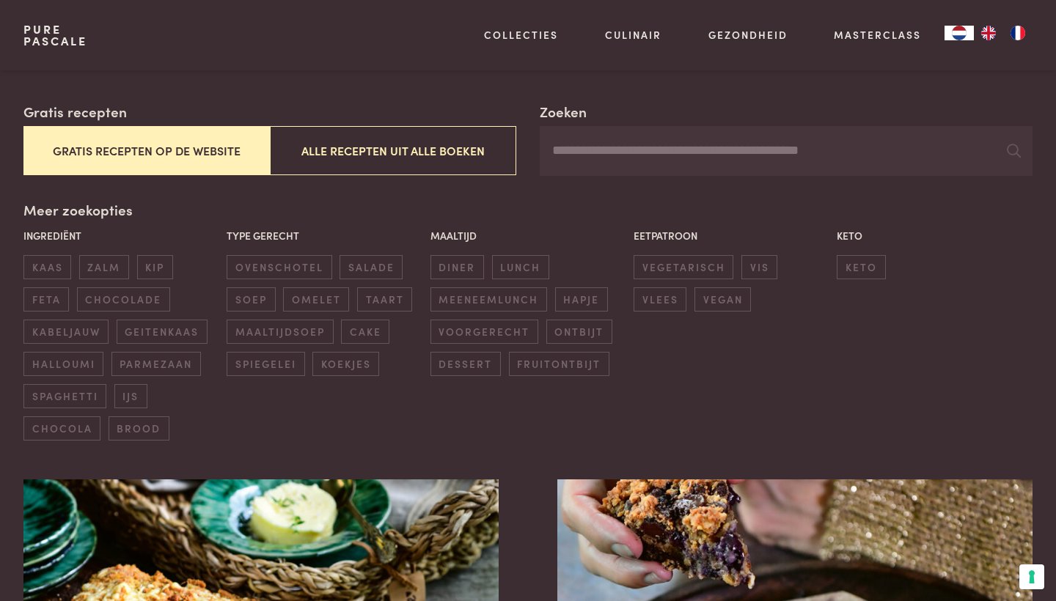
scroll to position [236, 0]
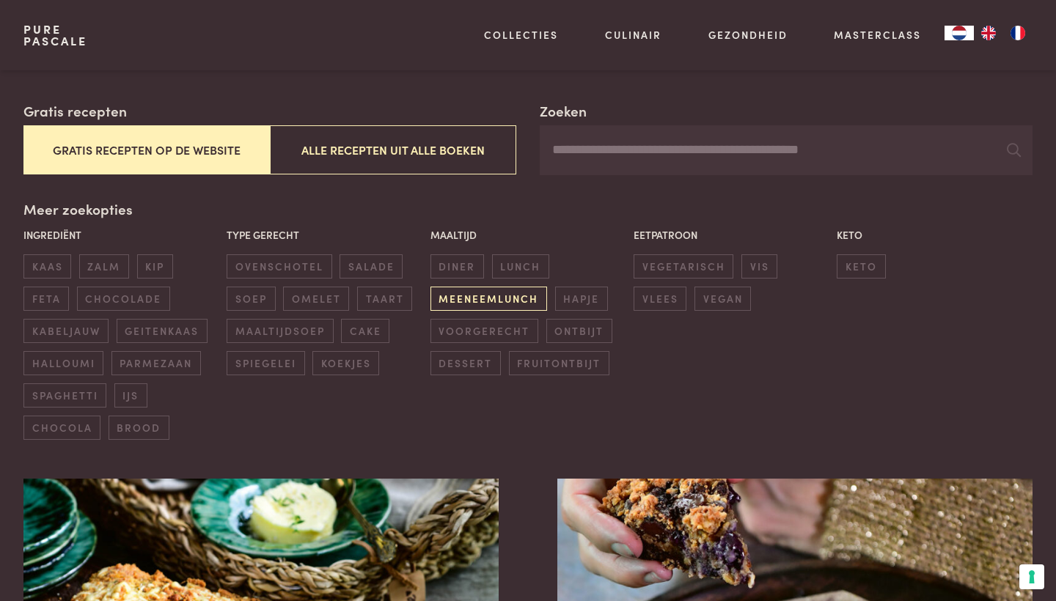
click at [457, 301] on span "meeneemlunch" at bounding box center [488, 299] width 117 height 24
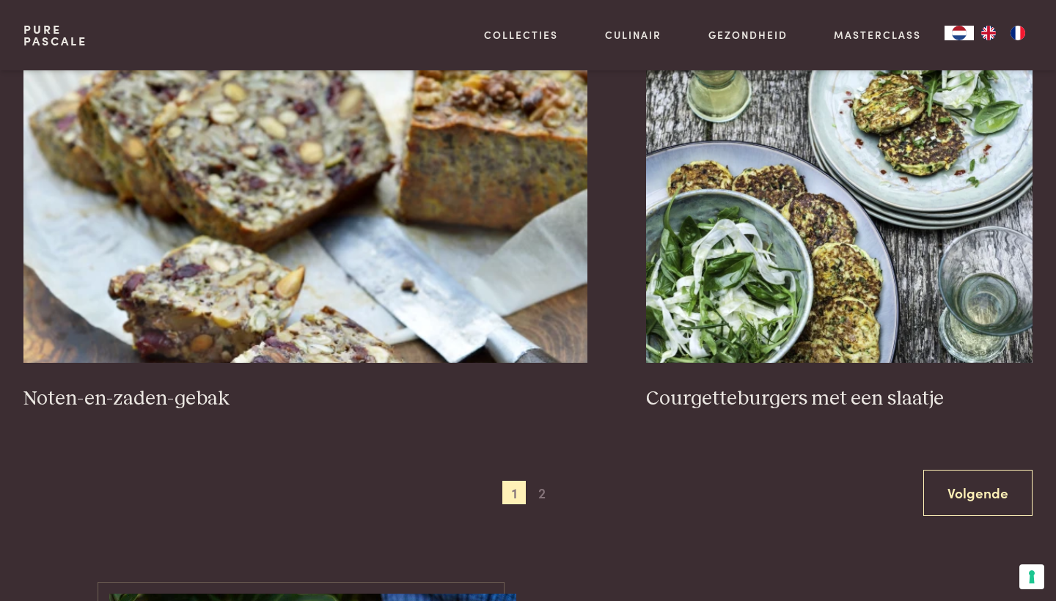
scroll to position [2697, 0]
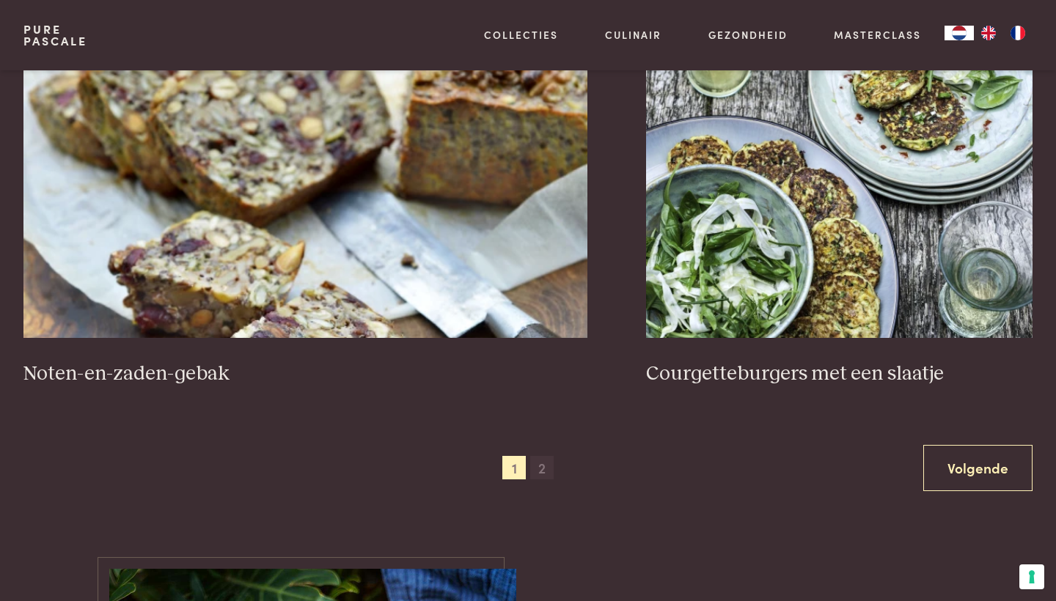
click at [546, 459] on span "2" at bounding box center [541, 467] width 23 height 23
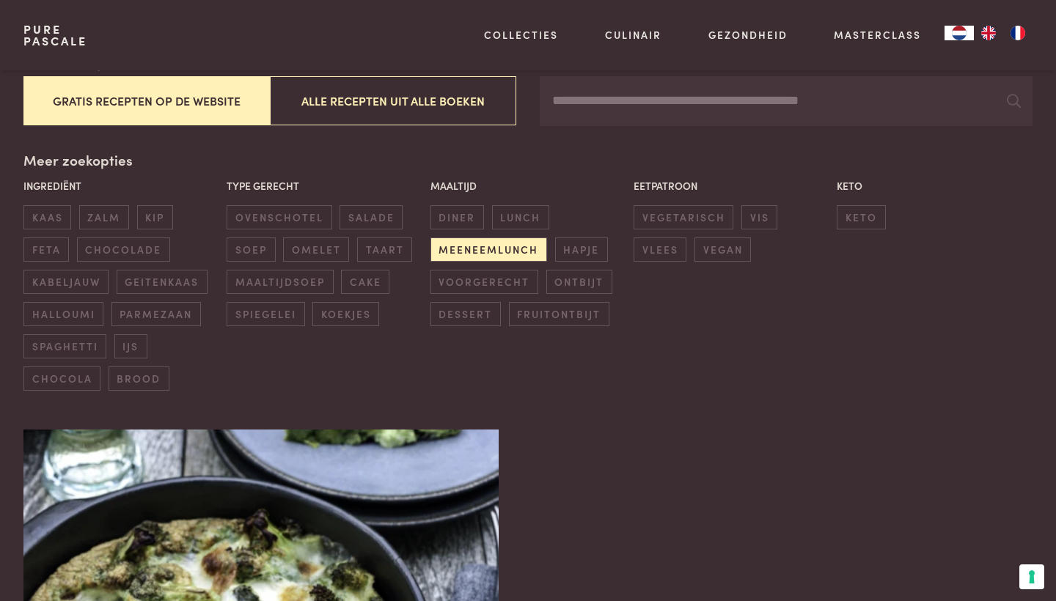
scroll to position [284, 0]
click at [522, 216] on span "lunch" at bounding box center [520, 218] width 57 height 24
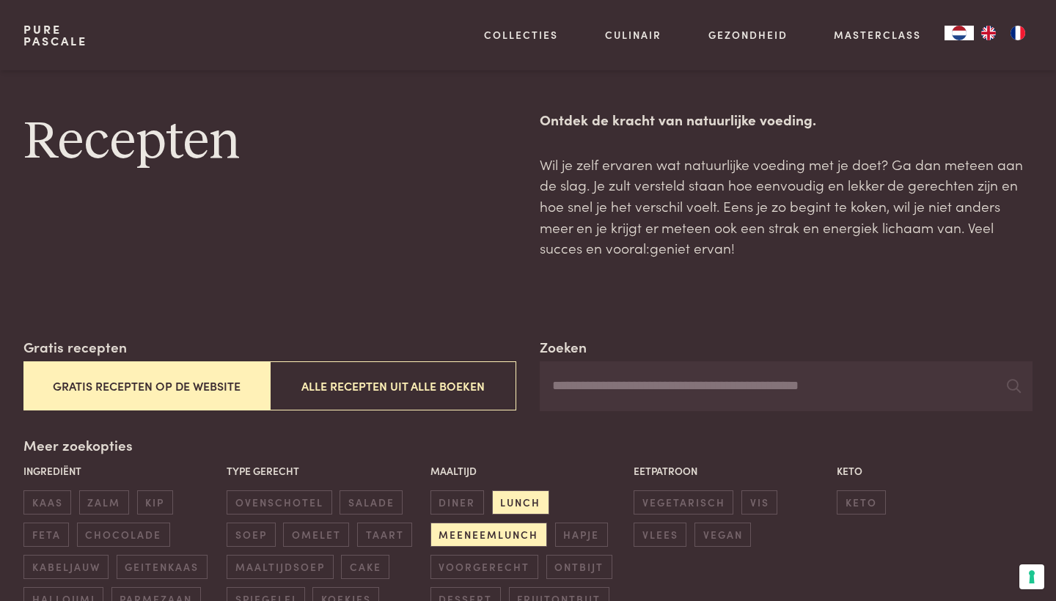
scroll to position [317, 0]
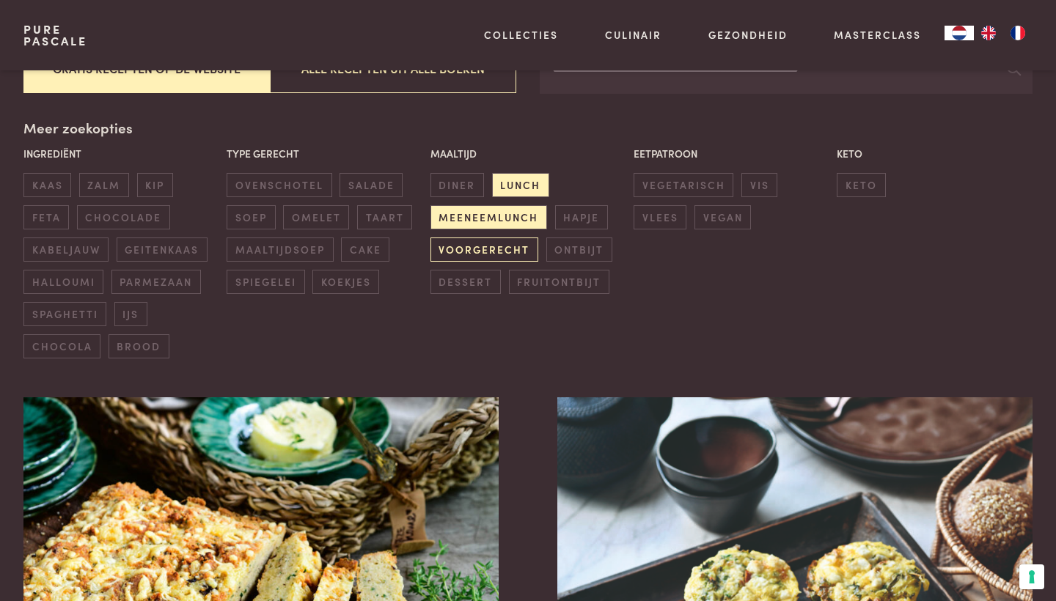
click at [499, 248] on span "voorgerecht" at bounding box center [484, 250] width 108 height 24
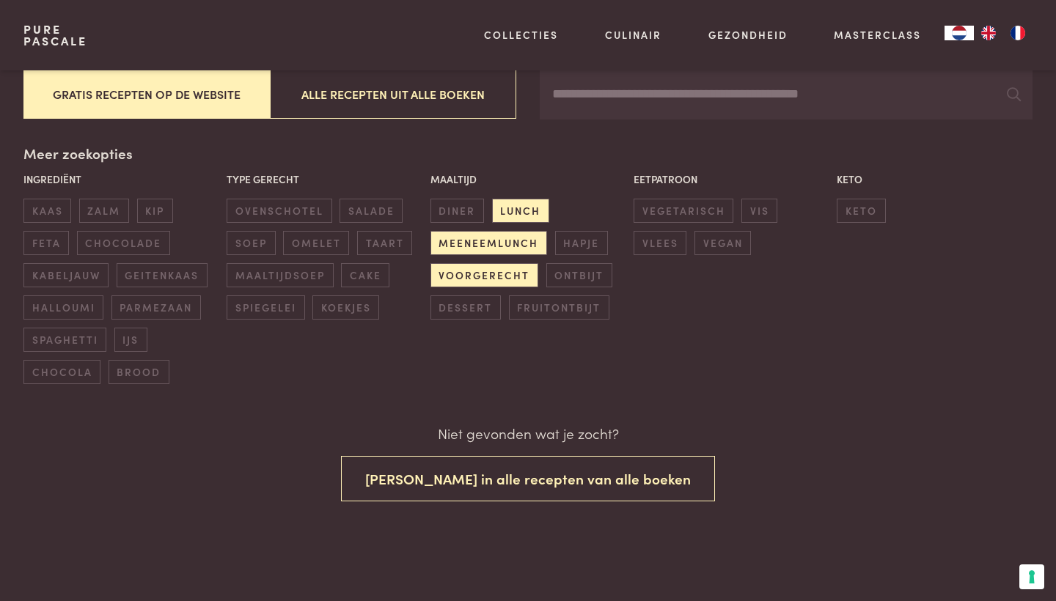
scroll to position [287, 0]
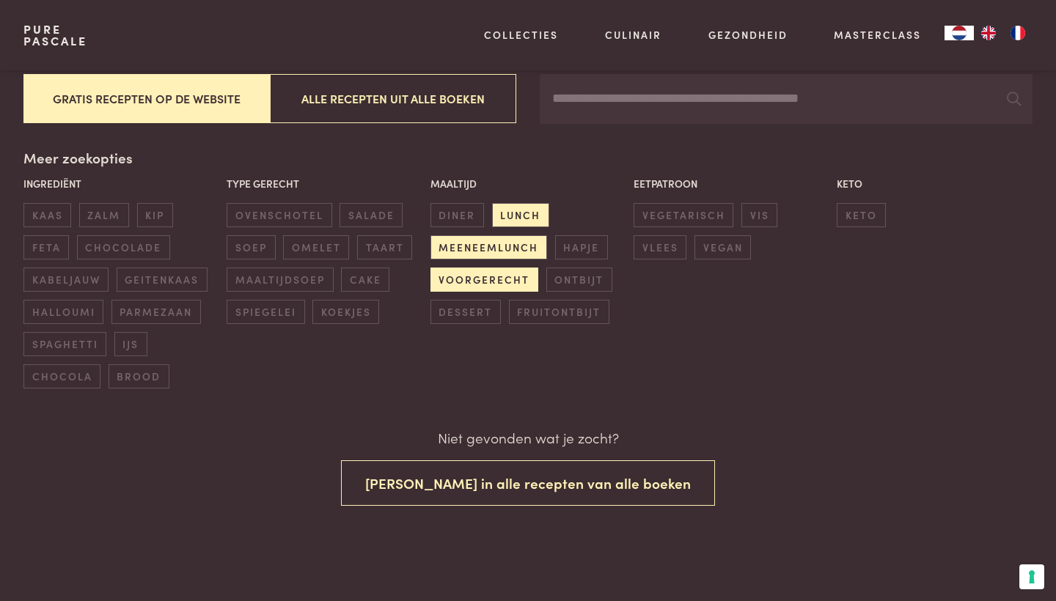
click at [501, 278] on span "voorgerecht" at bounding box center [484, 280] width 108 height 24
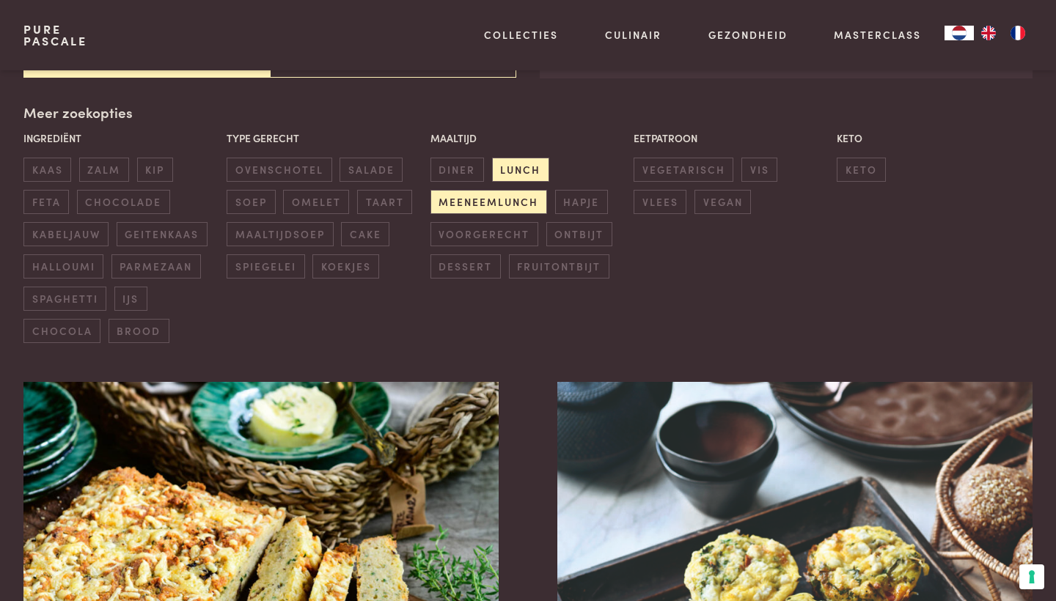
scroll to position [334, 0]
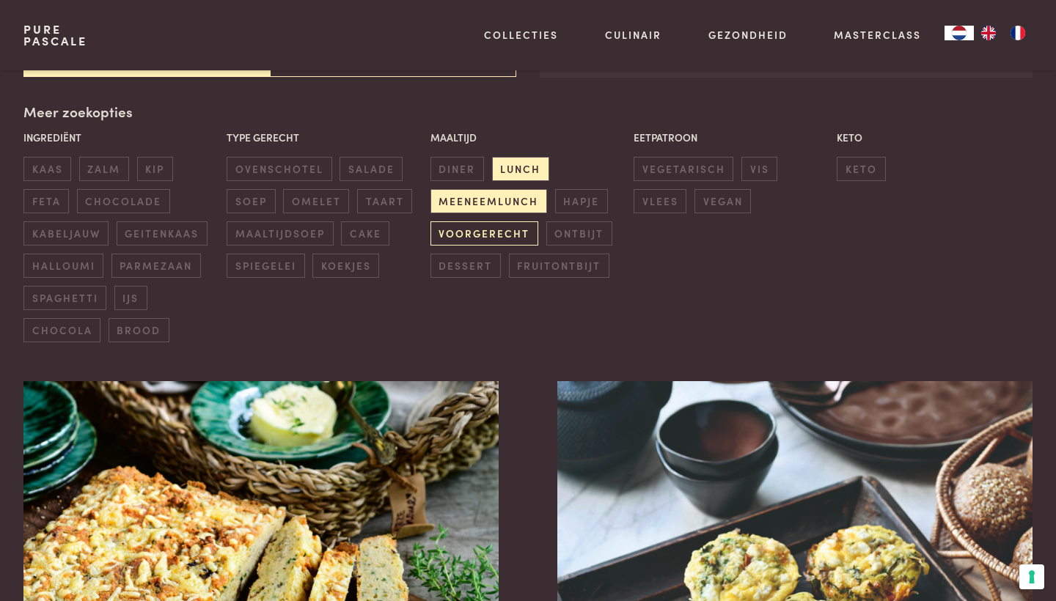
click at [504, 224] on span "voorgerecht" at bounding box center [484, 233] width 108 height 24
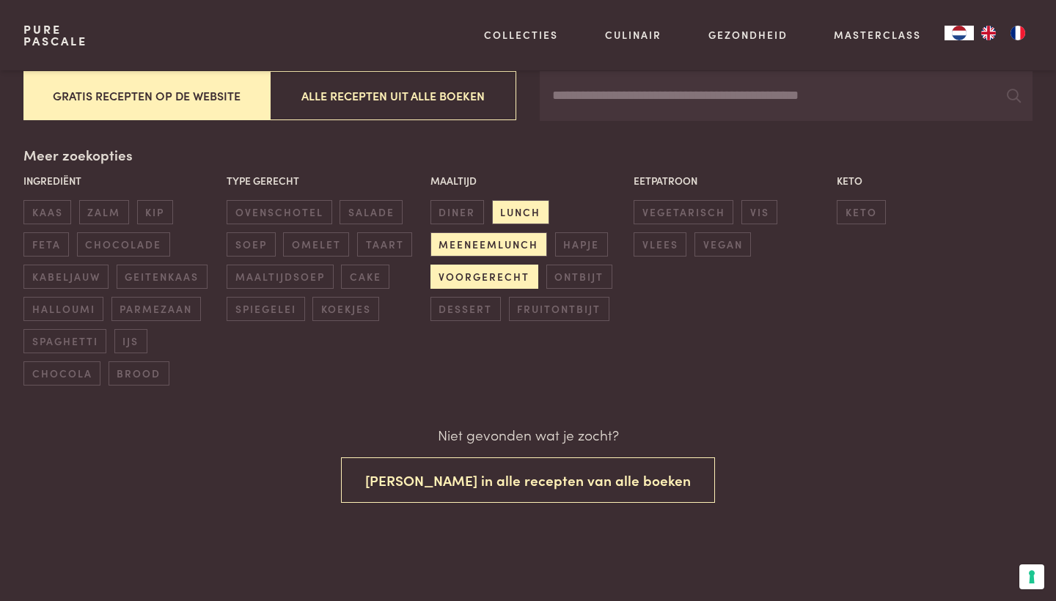
scroll to position [287, 0]
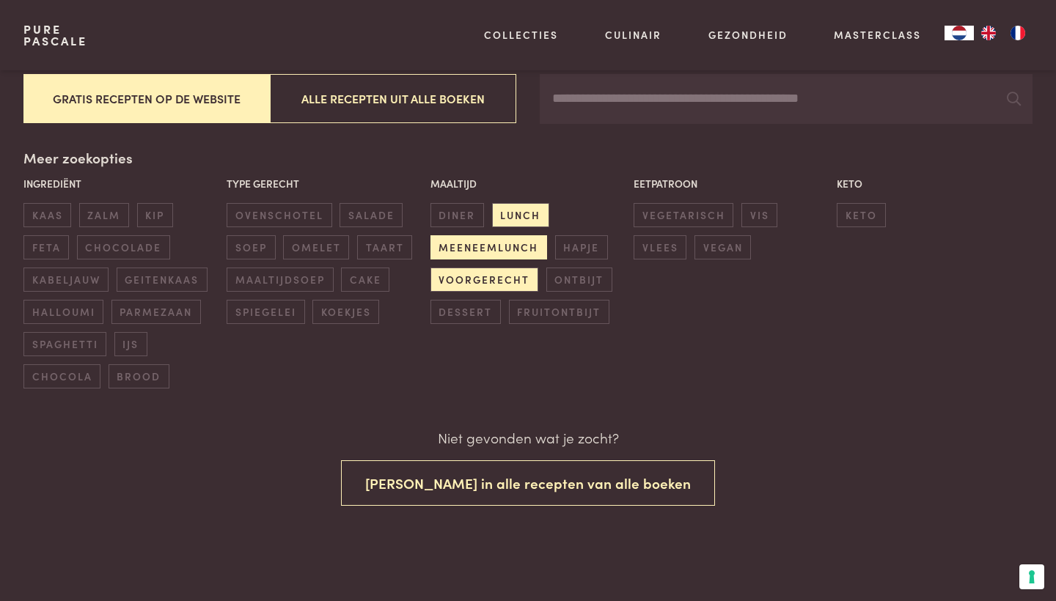
click at [503, 238] on span "meeneemlunch" at bounding box center [488, 247] width 117 height 24
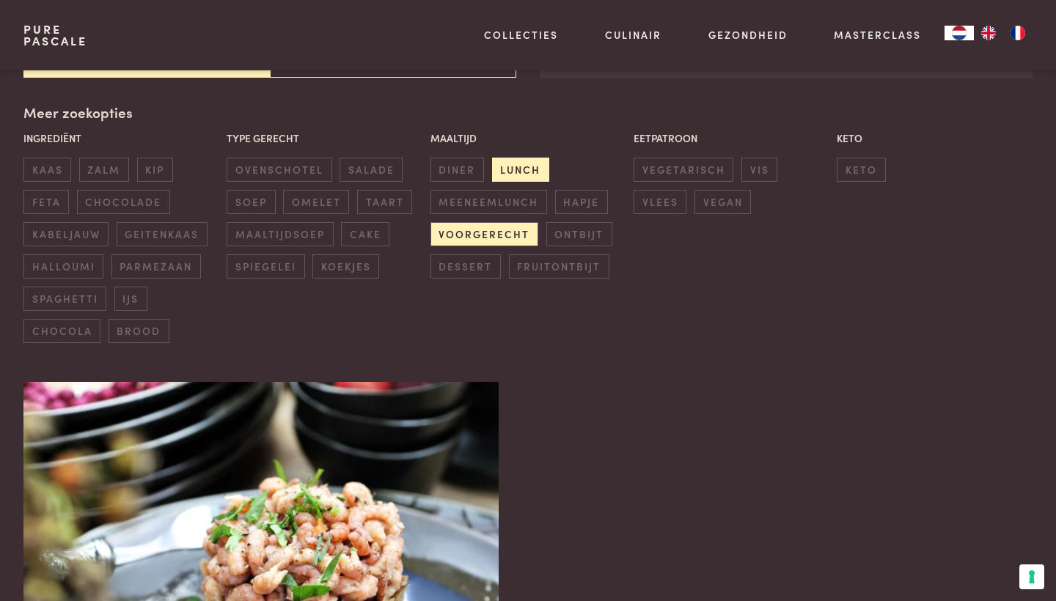
scroll to position [334, 0]
click at [517, 166] on span "lunch" at bounding box center [520, 169] width 57 height 24
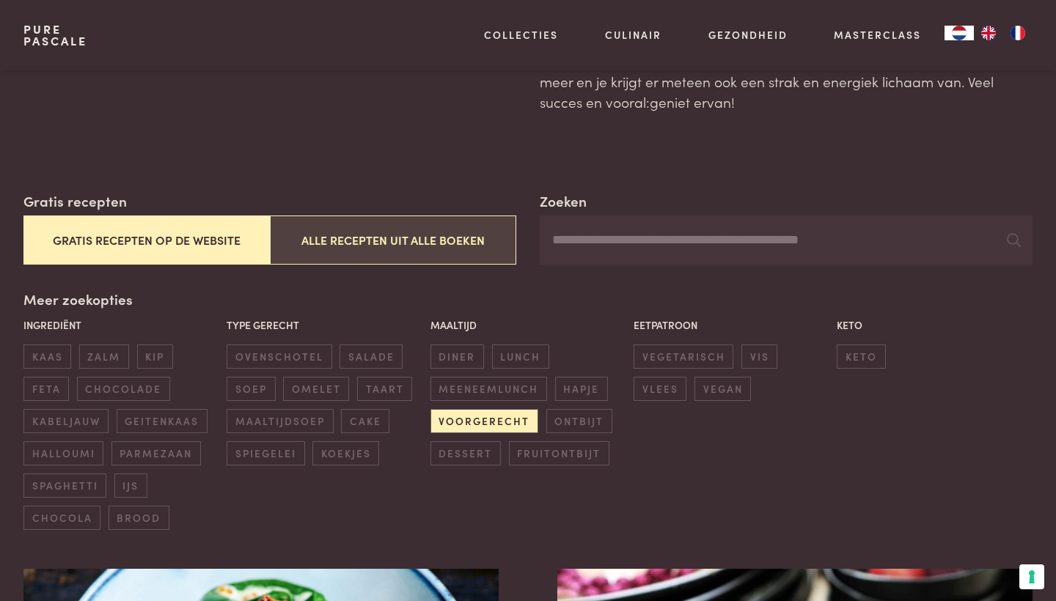
scroll to position [147, 0]
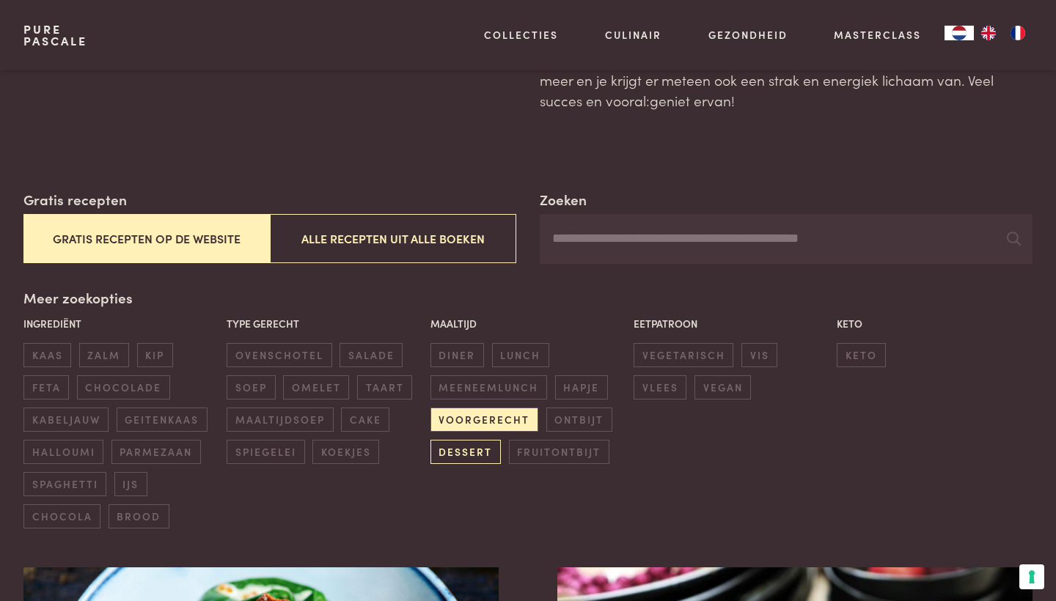
click at [467, 443] on span "dessert" at bounding box center [465, 452] width 70 height 24
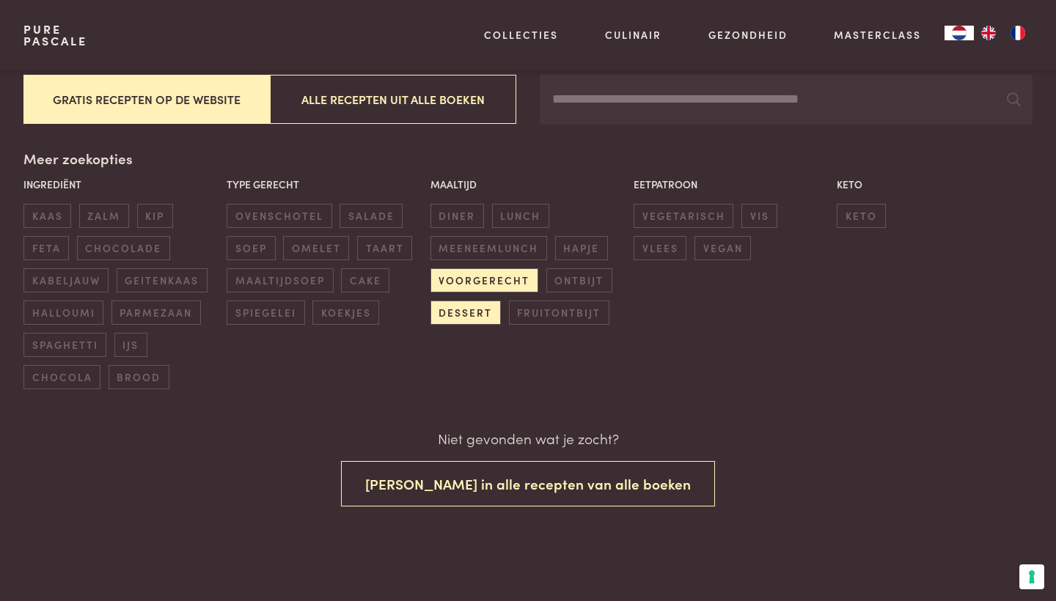
scroll to position [287, 0]
click at [485, 268] on span "voorgerecht" at bounding box center [484, 280] width 108 height 24
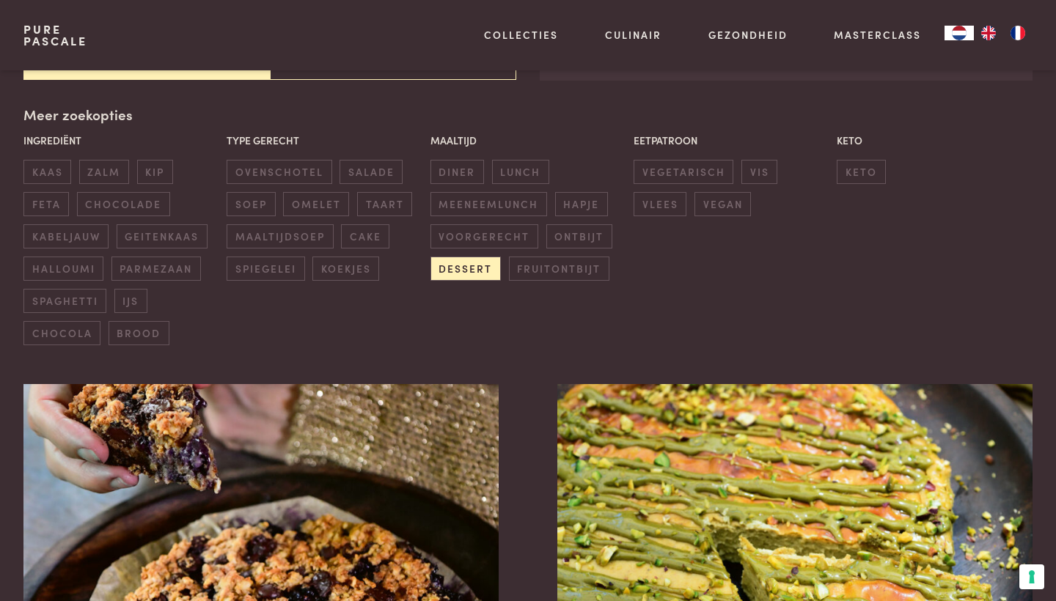
scroll to position [331, 0]
click at [86, 232] on span "kabeljauw" at bounding box center [65, 236] width 85 height 24
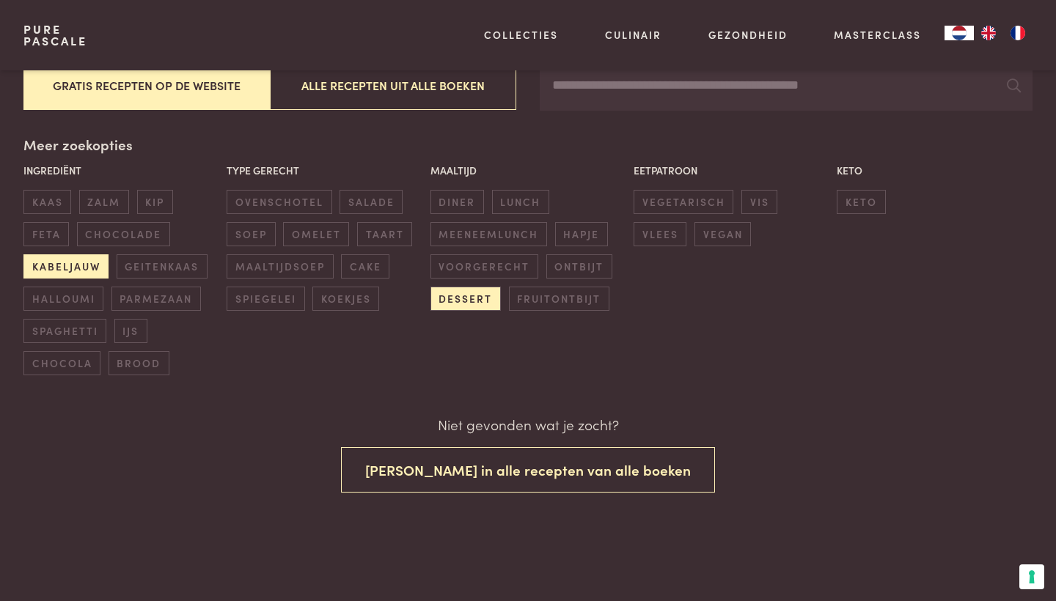
scroll to position [287, 0]
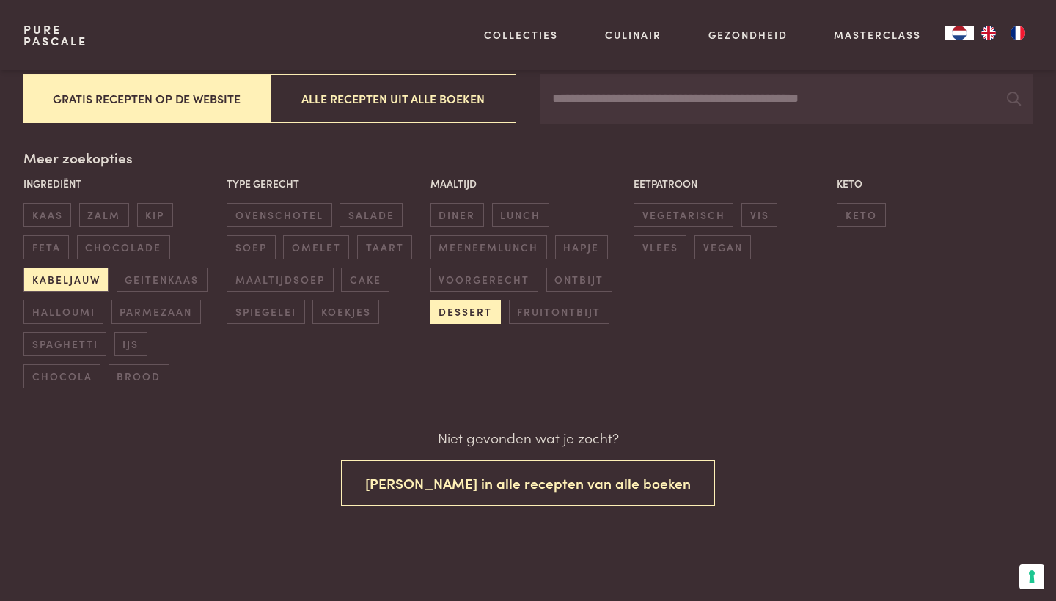
click at [450, 306] on span "dessert" at bounding box center [465, 312] width 70 height 24
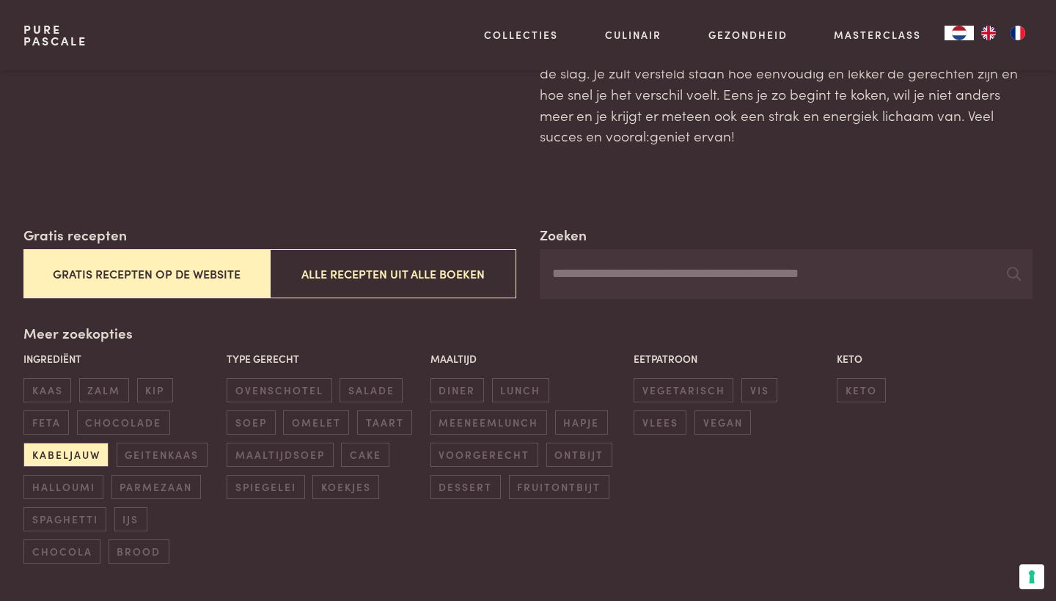
scroll to position [113, 0]
click at [86, 450] on span "kabeljauw" at bounding box center [65, 454] width 85 height 24
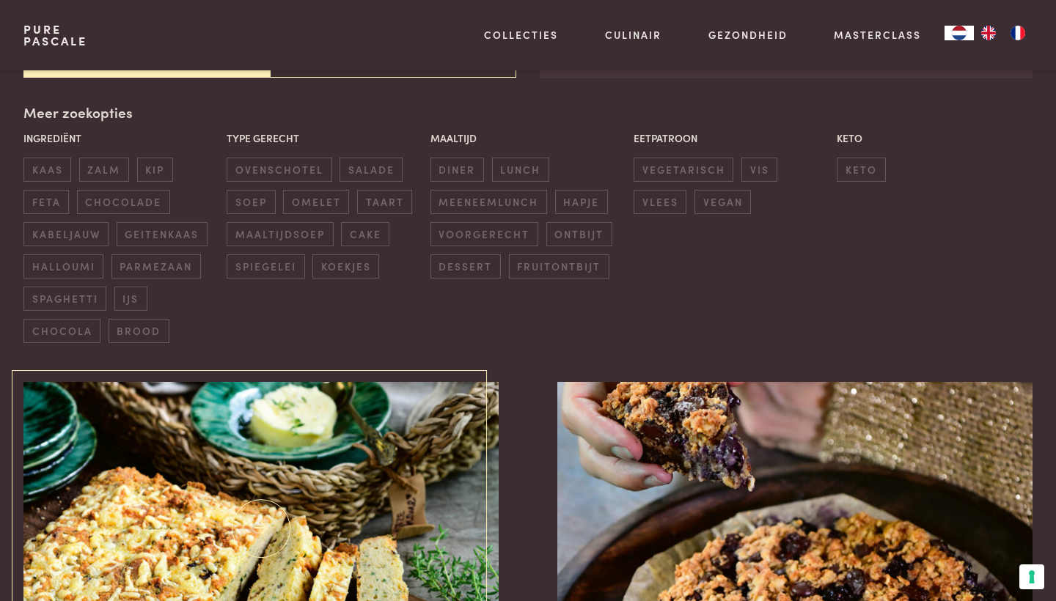
scroll to position [334, 0]
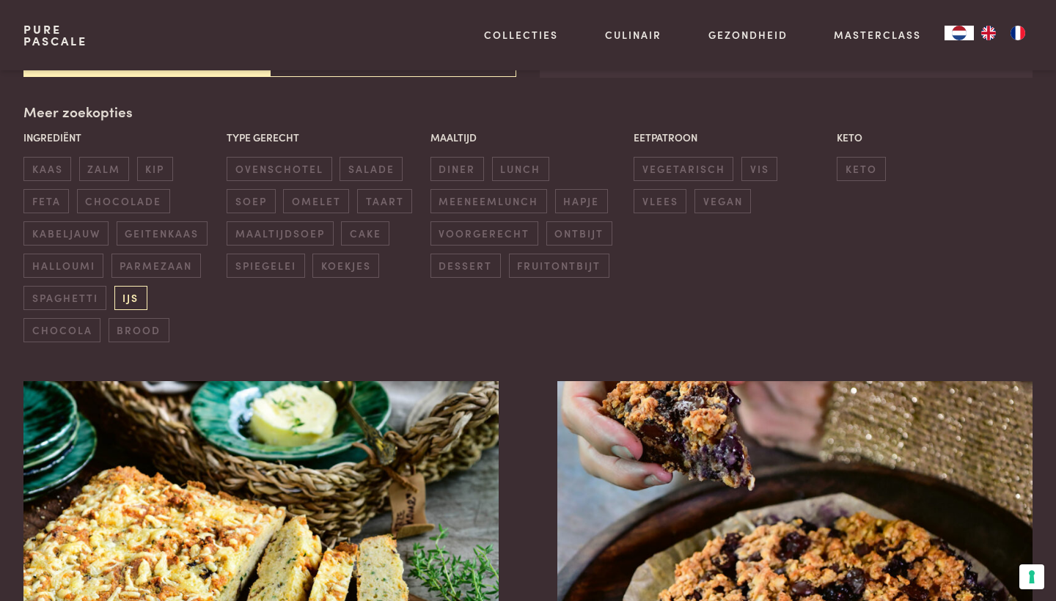
click at [127, 287] on span "ijs" at bounding box center [130, 298] width 33 height 24
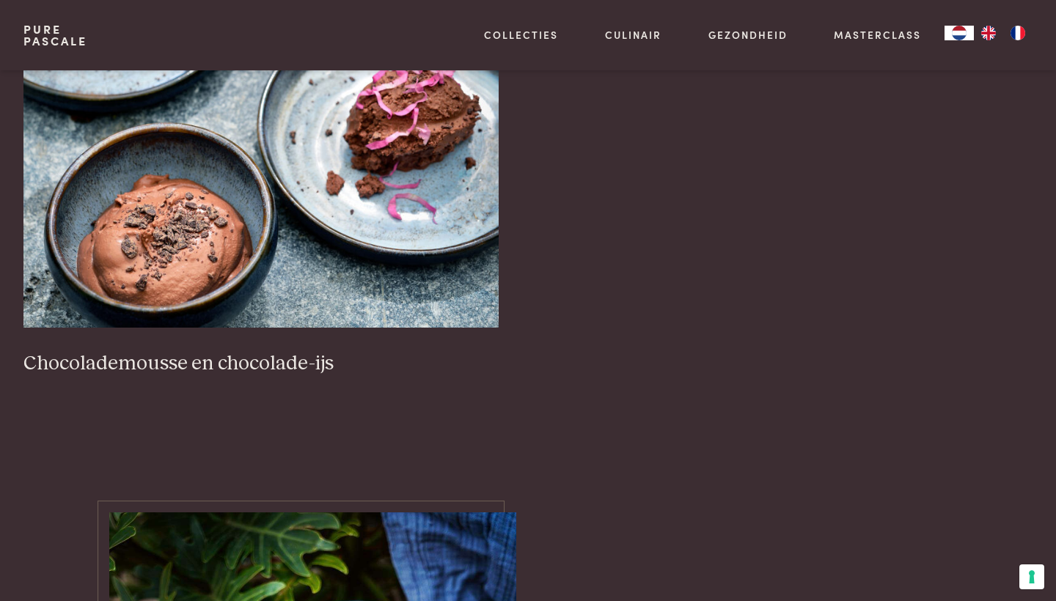
scroll to position [682, 0]
